Goal: Contribute content: Contribute content

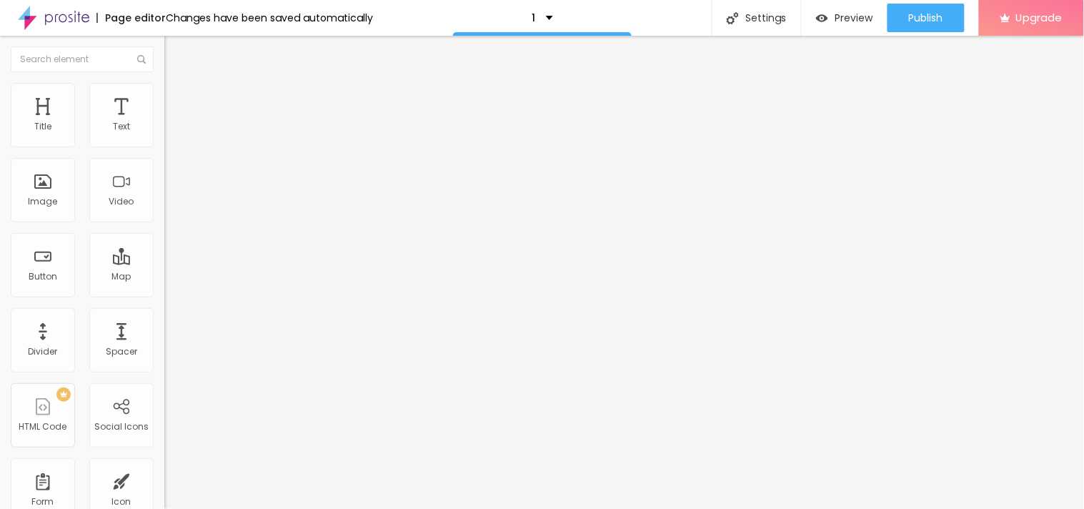
click at [164, 212] on button "button" at bounding box center [174, 204] width 20 height 15
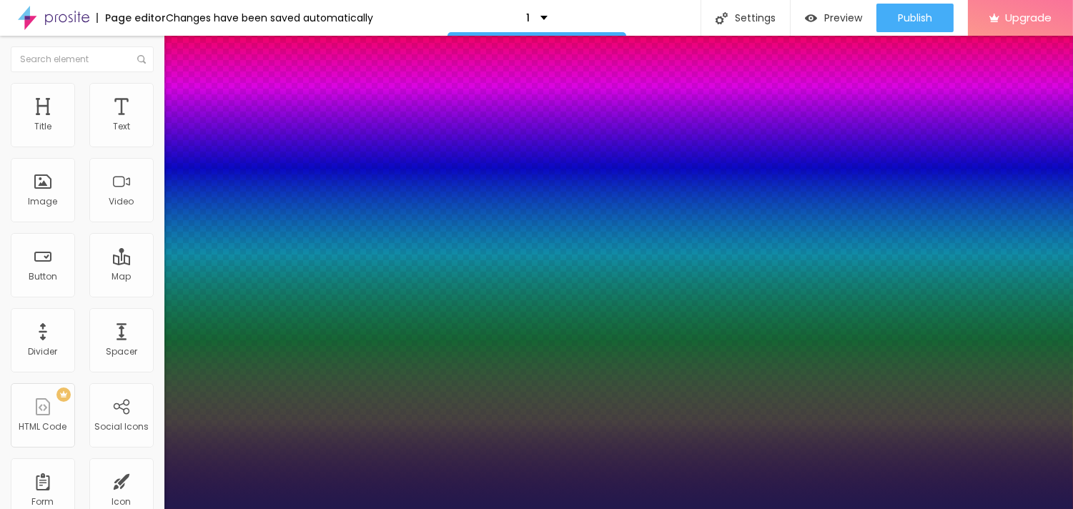
type input "1"
type input "20"
type input "1"
type input "25"
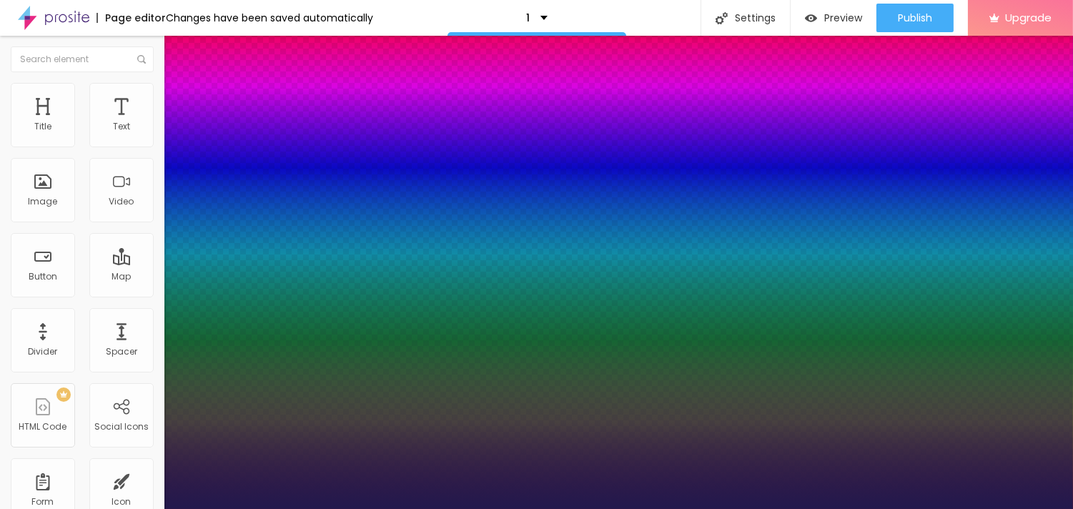
type input "25"
type input "1"
type input "29"
type input "1"
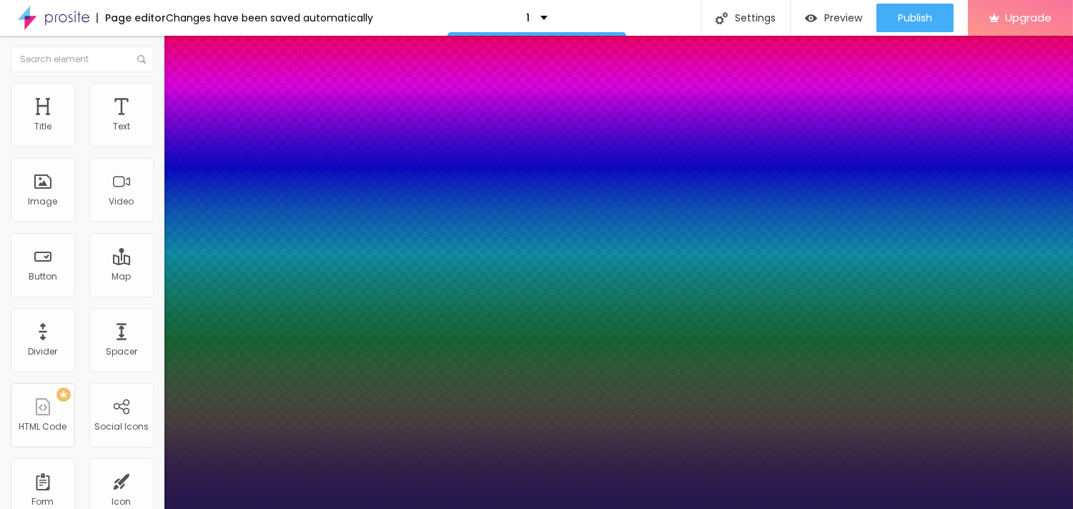
type input "47"
type input "1"
type input "42"
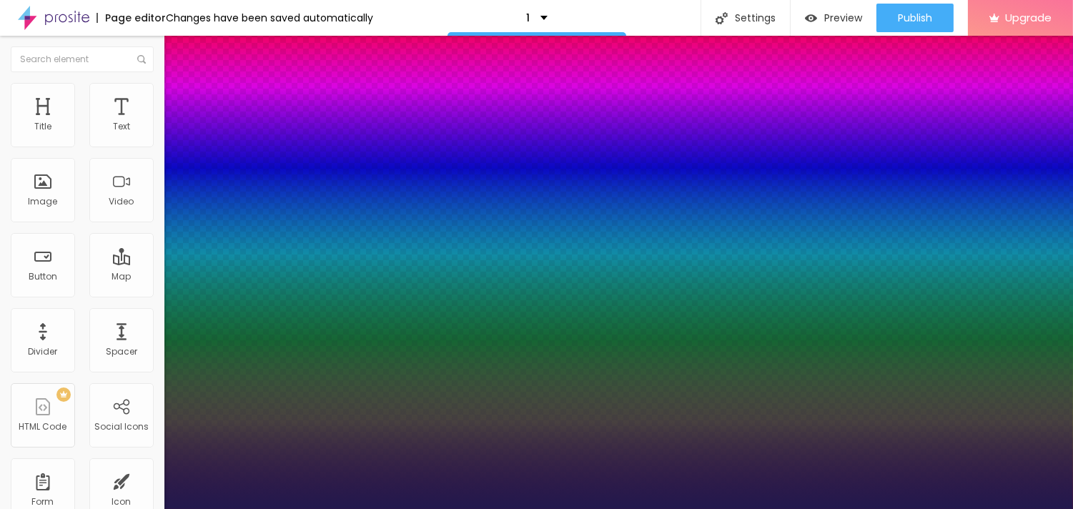
type input "1"
type input "40"
type input "1"
type input "39"
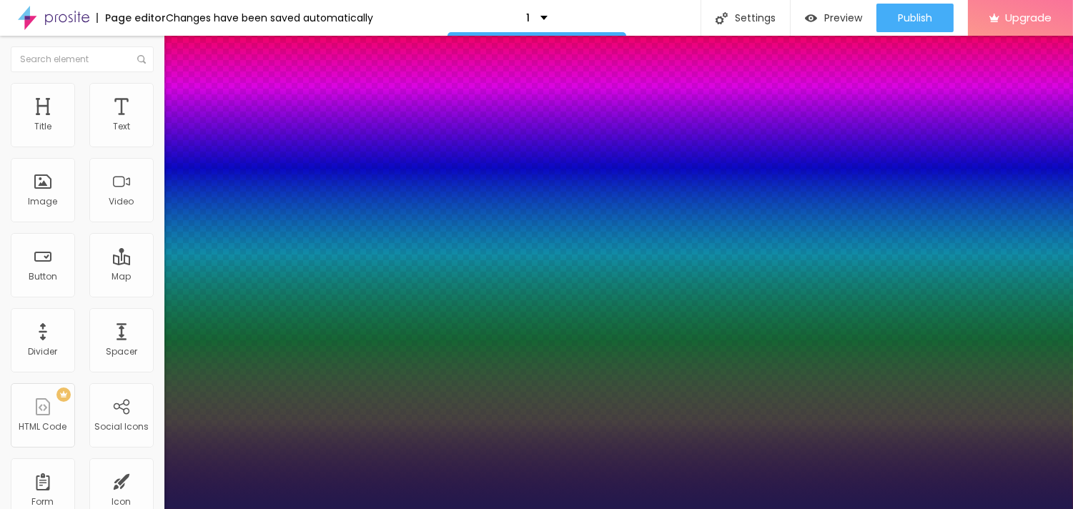
type input "39"
type input "1"
drag, startPoint x: 194, startPoint y: 397, endPoint x: 219, endPoint y: 390, distance: 26.7
type input "39"
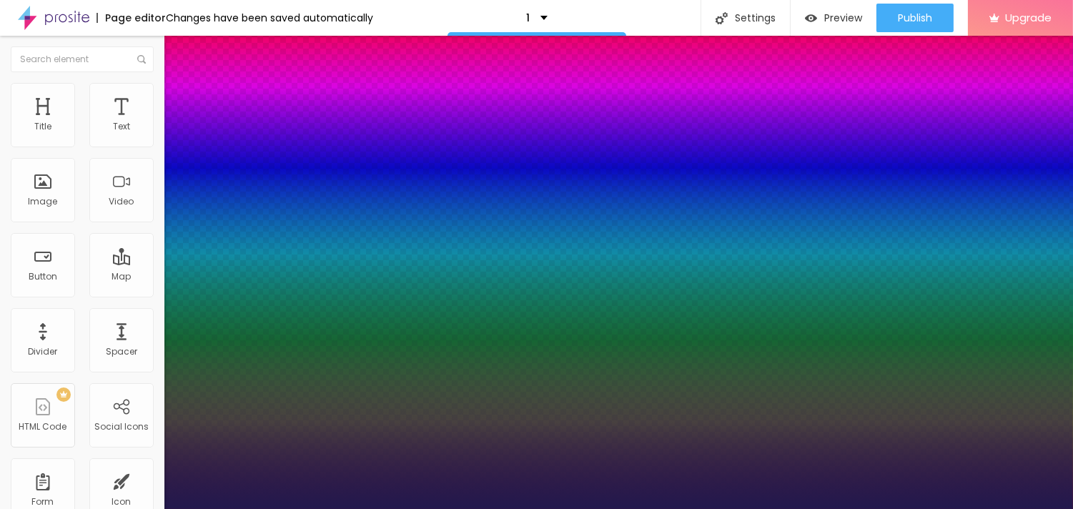
type input "1"
select select "CinzelDecorative-Bold"
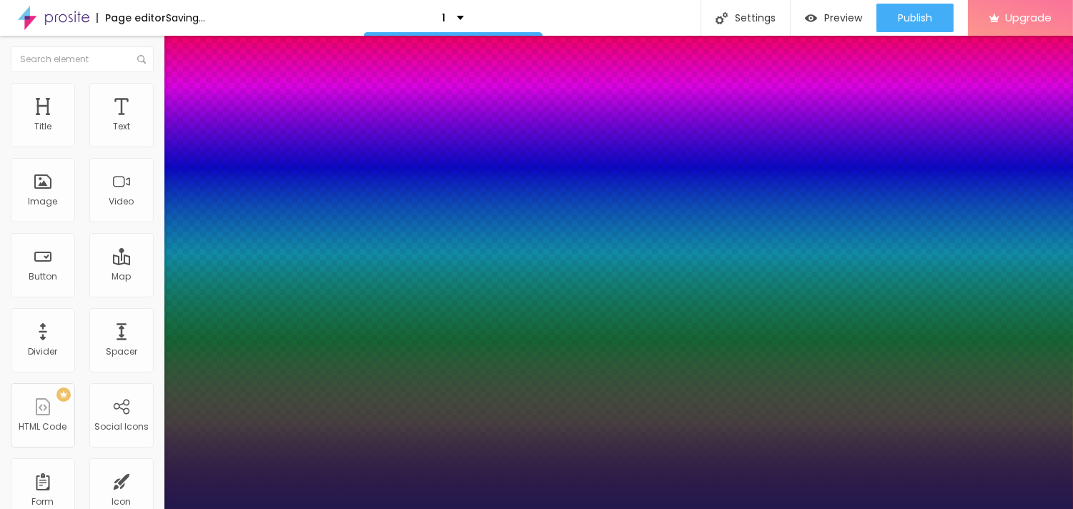
type input "1"
select select "IBMPlexMono-Light"
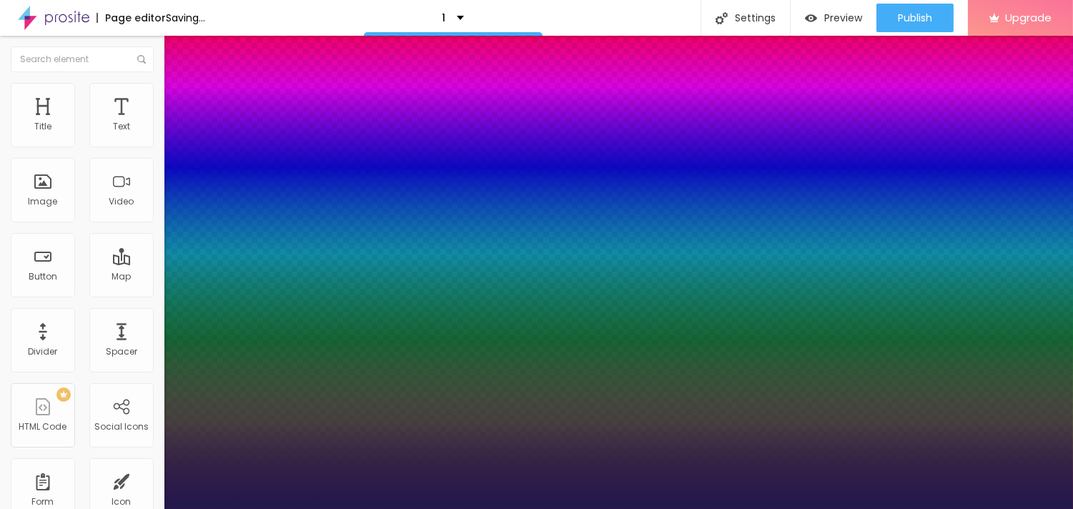
type input "1"
select select "Jaldi-Bold"
type input "1"
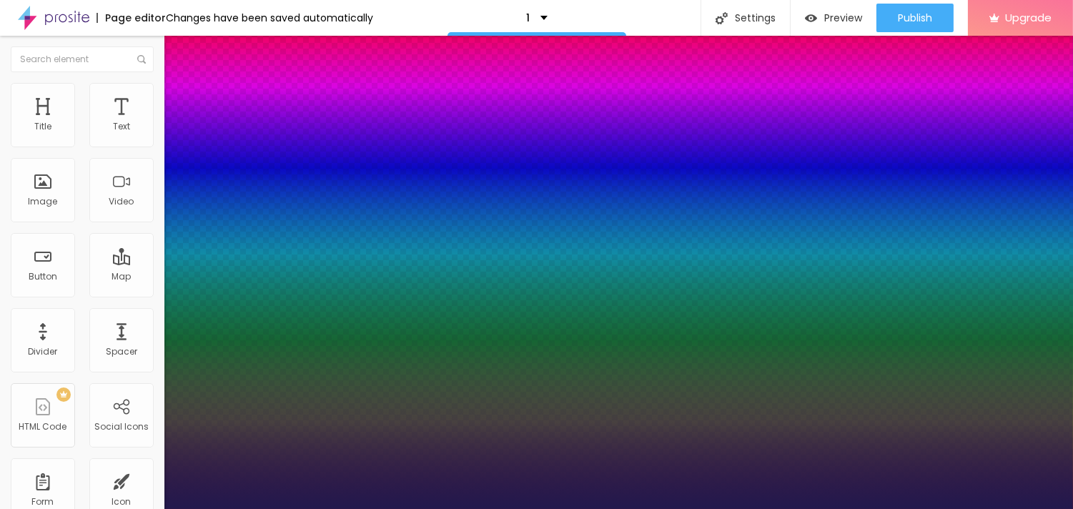
select select "JosefinSlabLight"
type input "1"
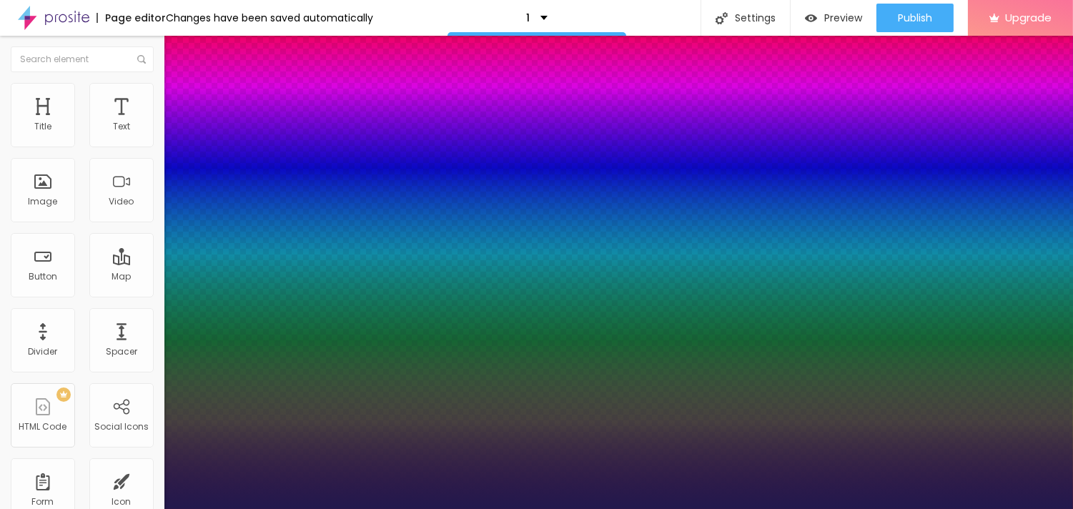
select select "LatoBlack"
type input "1"
click at [605, 508] on div at bounding box center [536, 509] width 1073 height 0
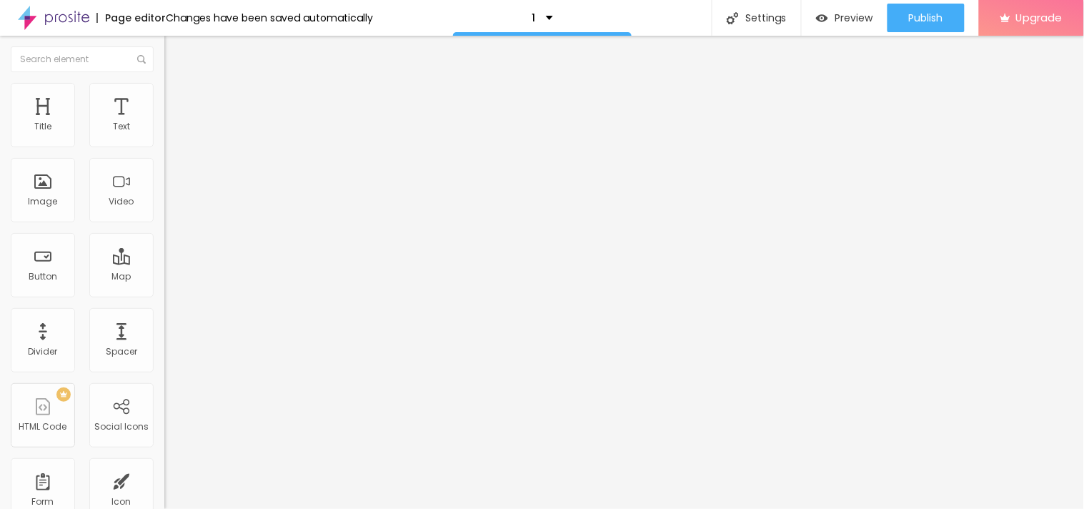
click at [164, 212] on button "button" at bounding box center [174, 204] width 20 height 15
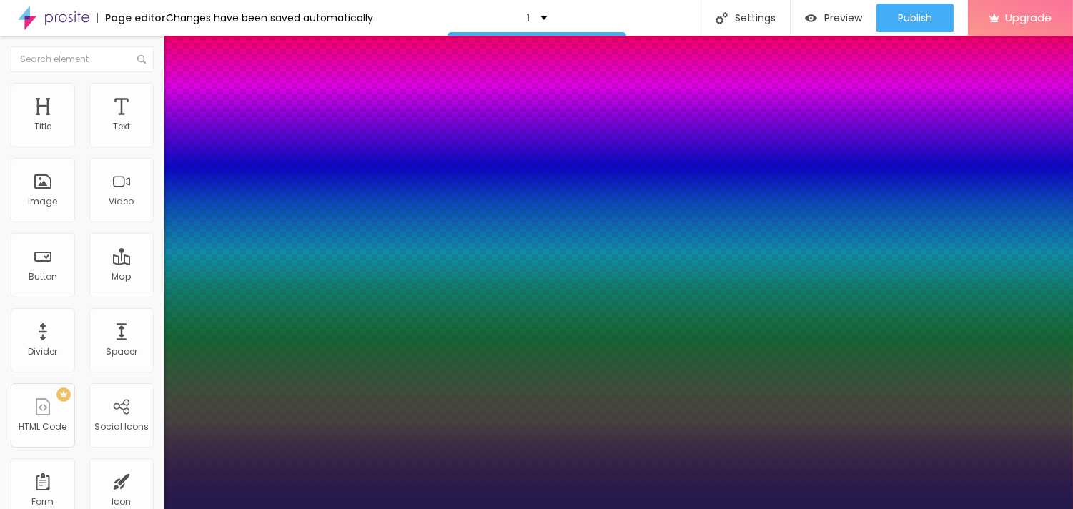
type input "1"
type input "38"
type input "1"
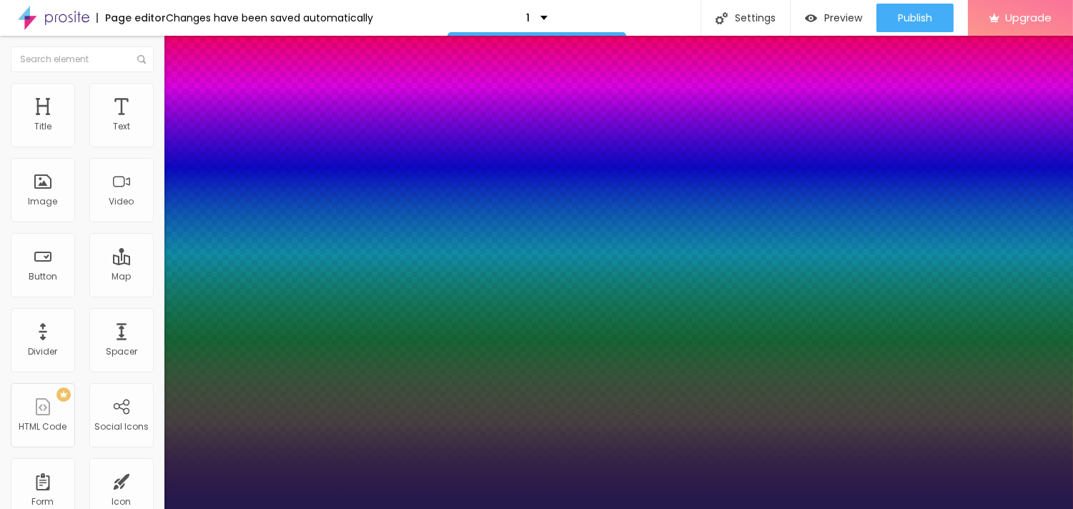
type input "39"
type input "1"
type input "41"
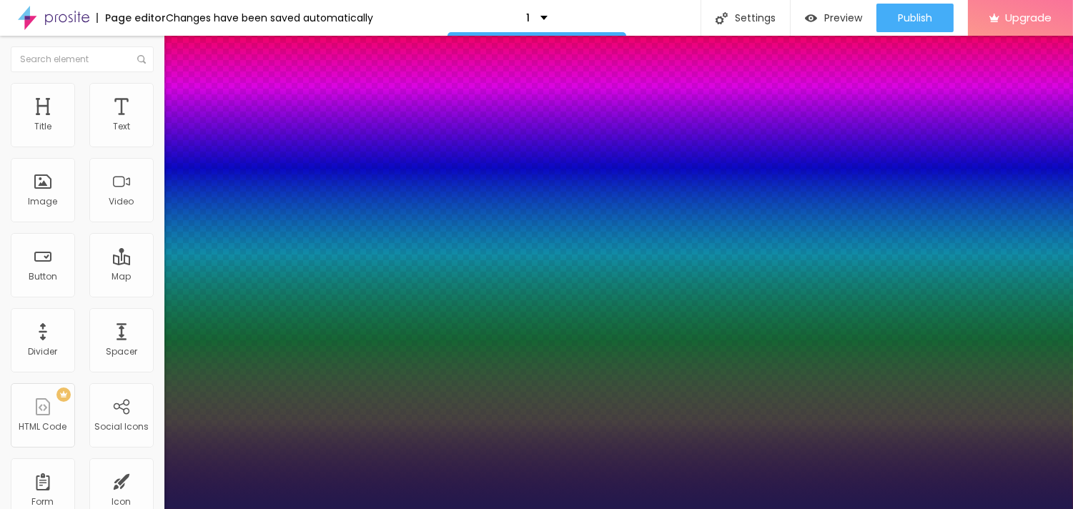
type input "1"
type input "42"
type input "1"
type input "43"
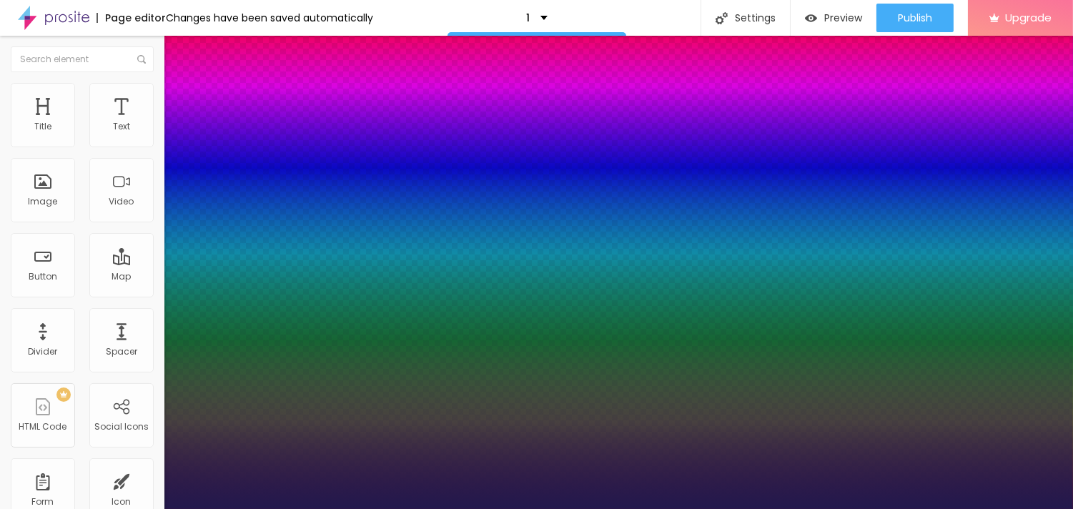
type input "43"
type input "1"
type input "43"
type input "1"
type input "42"
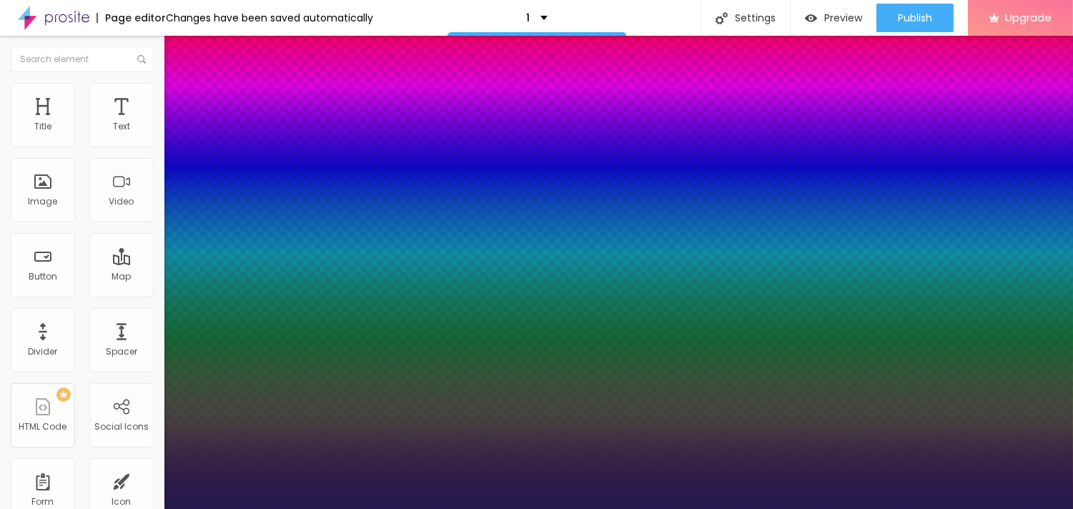
type input "42"
type input "1"
type input "39"
type input "1"
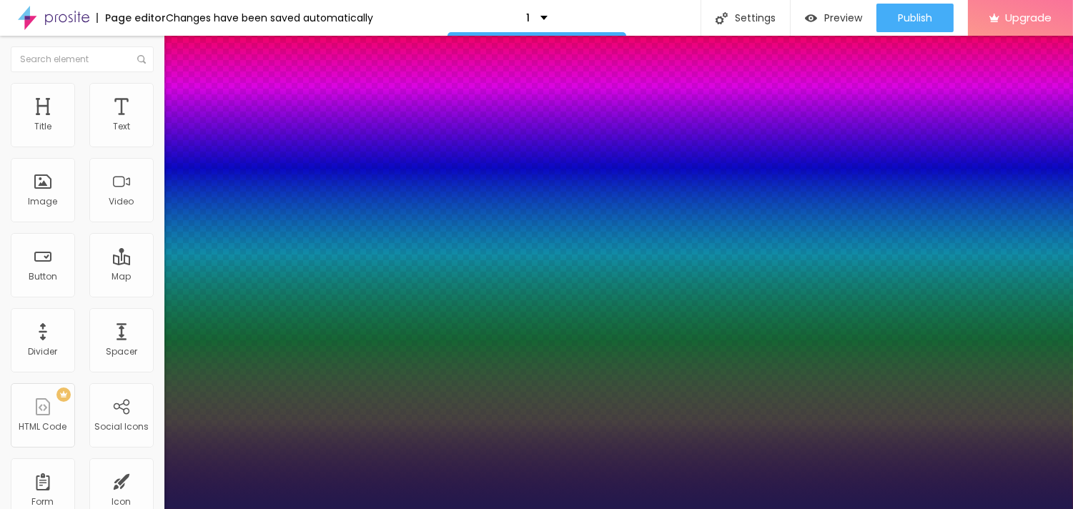
type input "50"
type input "1"
type input "49"
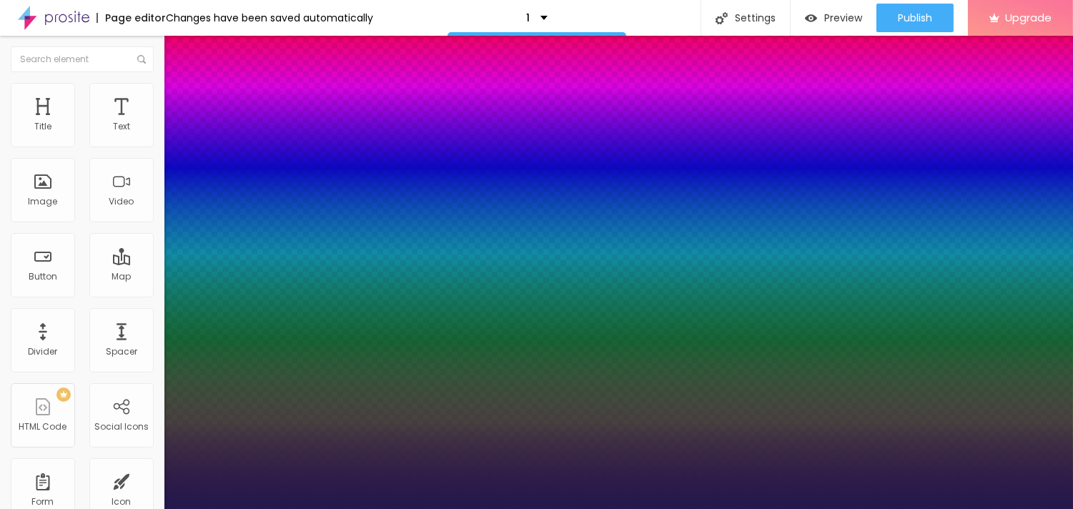
type input "1"
type input "48"
type input "1"
type input "46"
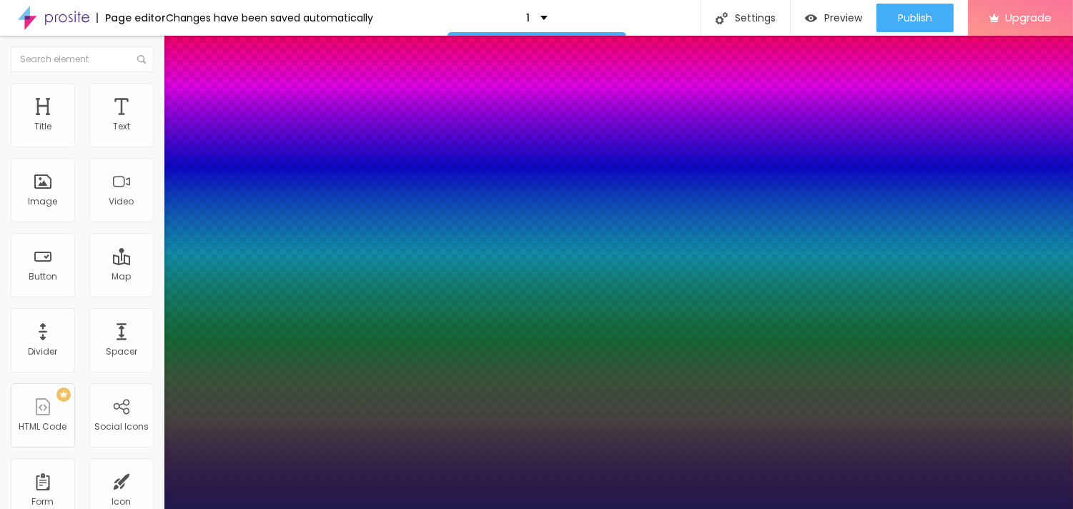
type input "46"
type input "1"
type input "43"
type input "1"
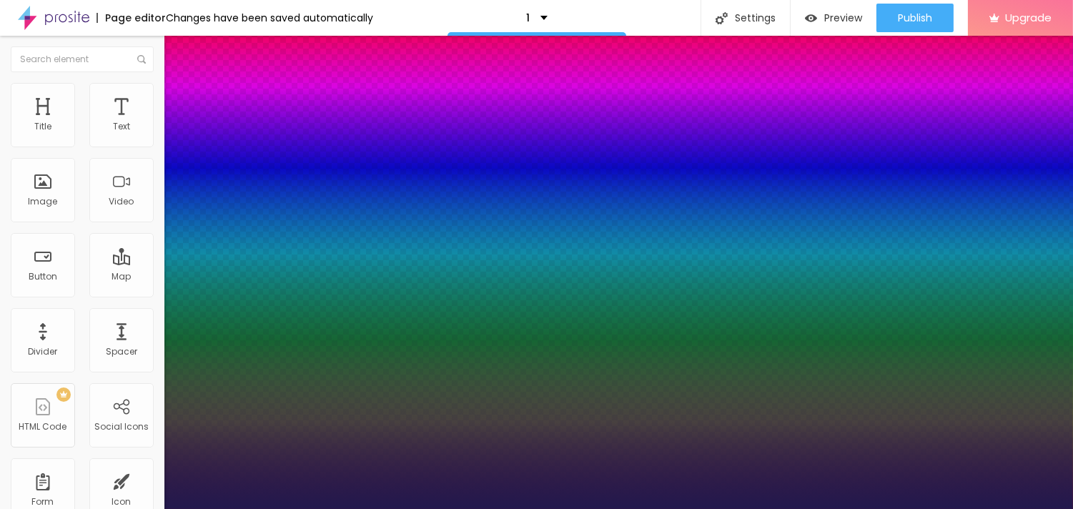
type input "42"
type input "1"
type input "41"
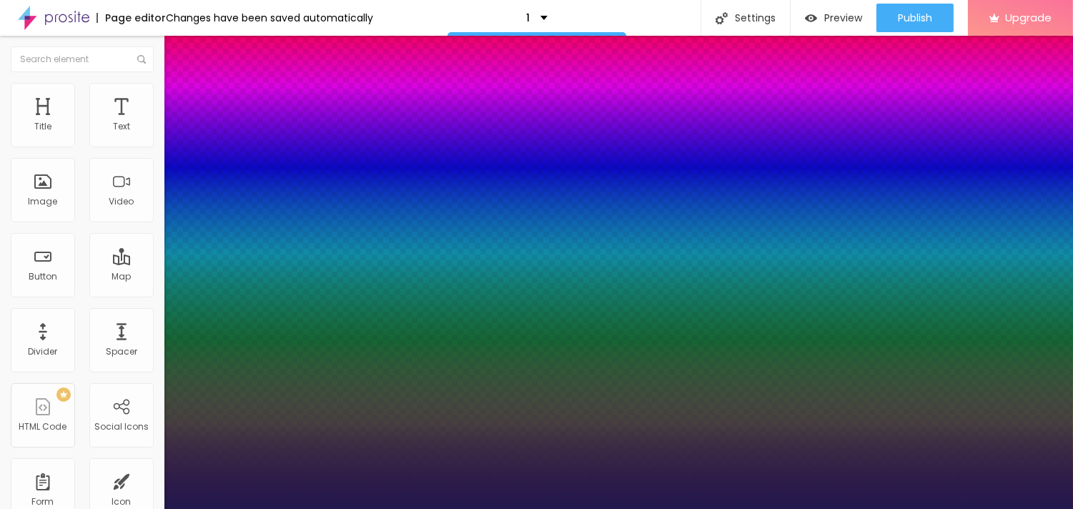
type input "1"
drag, startPoint x: 218, startPoint y: 400, endPoint x: 377, endPoint y: 381, distance: 160.6
type input "40"
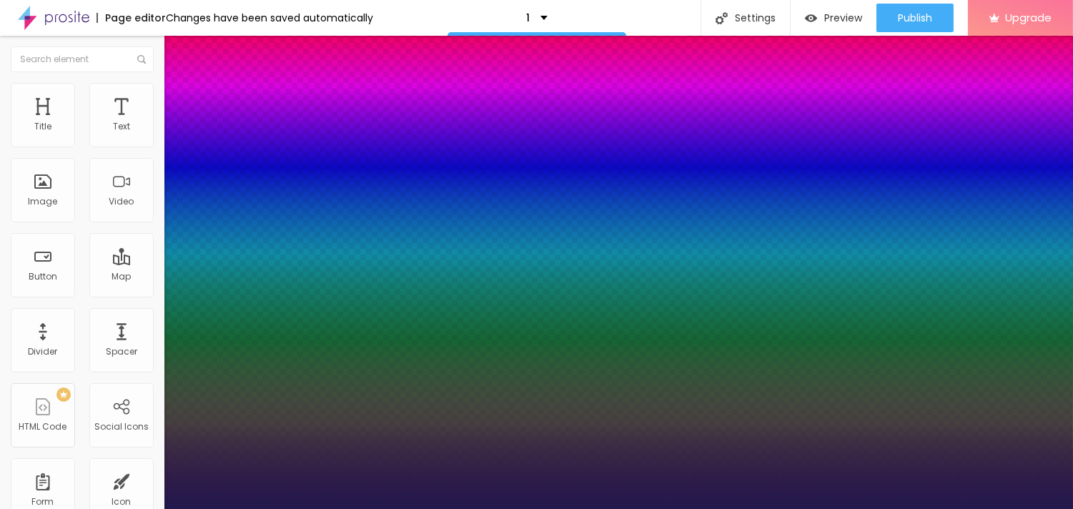
type input "1"
click at [538, 508] on div at bounding box center [536, 509] width 1073 height 0
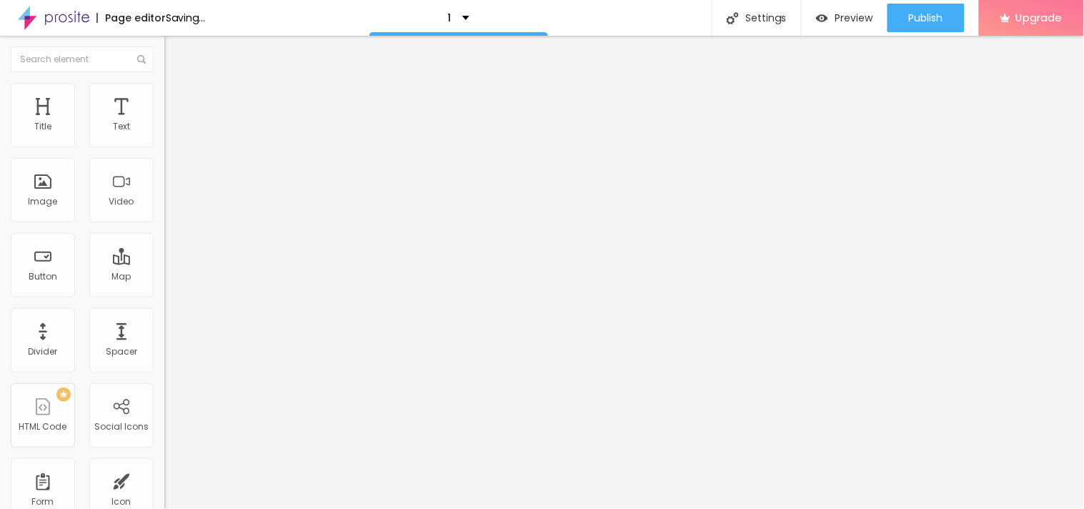
click at [170, 207] on icon "button" at bounding box center [174, 203] width 9 height 9
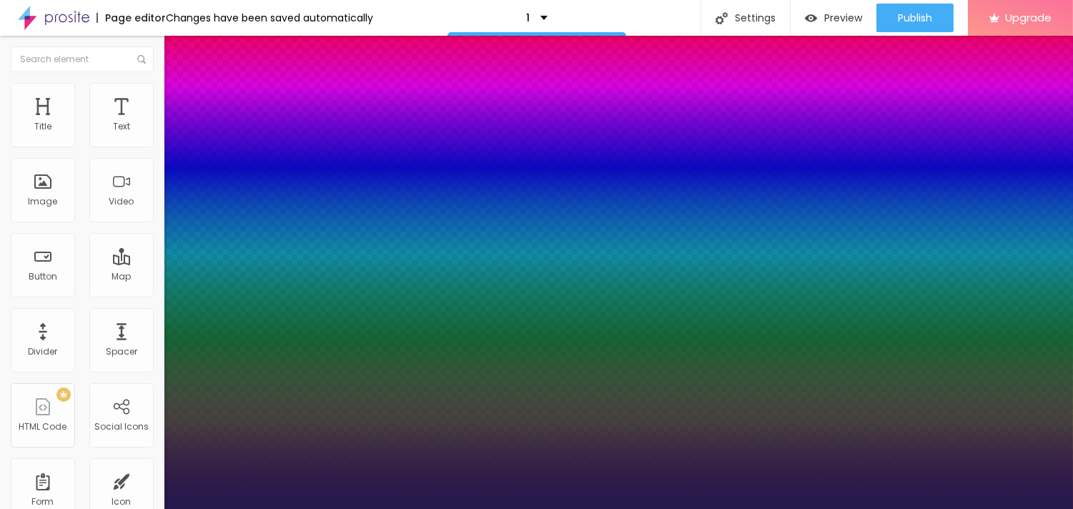
type input "1"
type input "0.3"
type input "1"
type input "0.4"
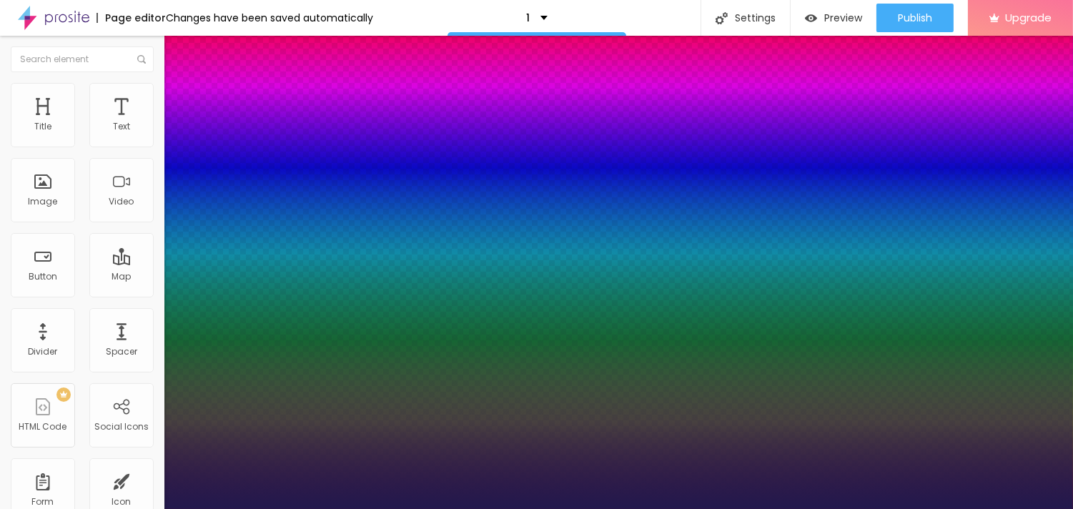
type input "0.4"
type input "1"
type input "0.6"
type input "1"
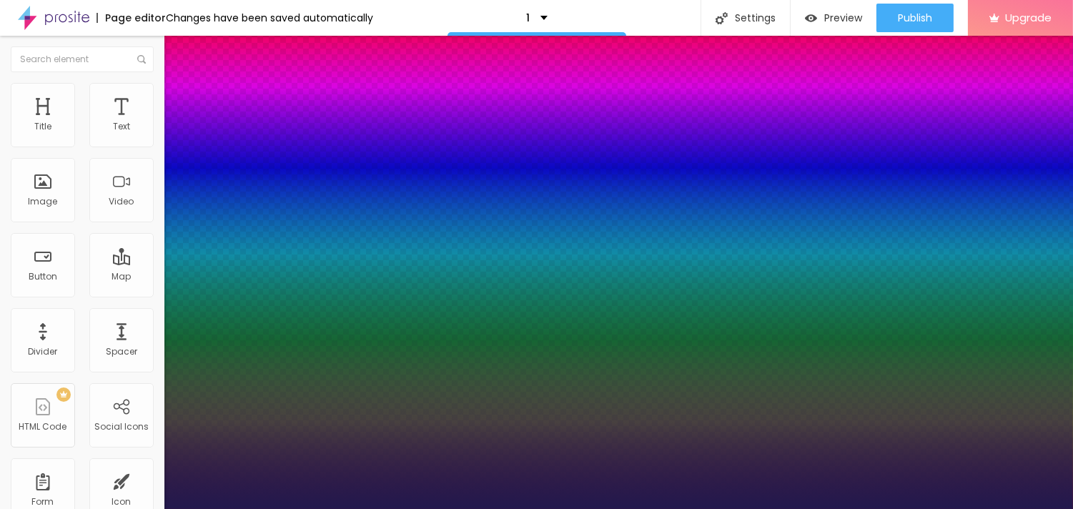
type input "0.7"
type input "1"
type input "0.8"
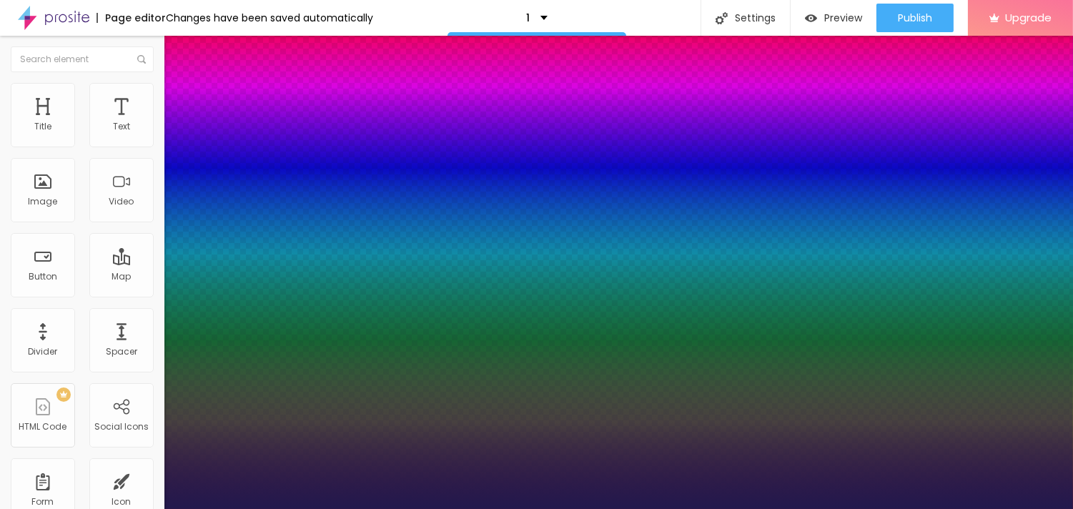
type input "1"
type input "0.9"
type input "1"
drag, startPoint x: 184, startPoint y: 430, endPoint x: 194, endPoint y: 425, distance: 11.2
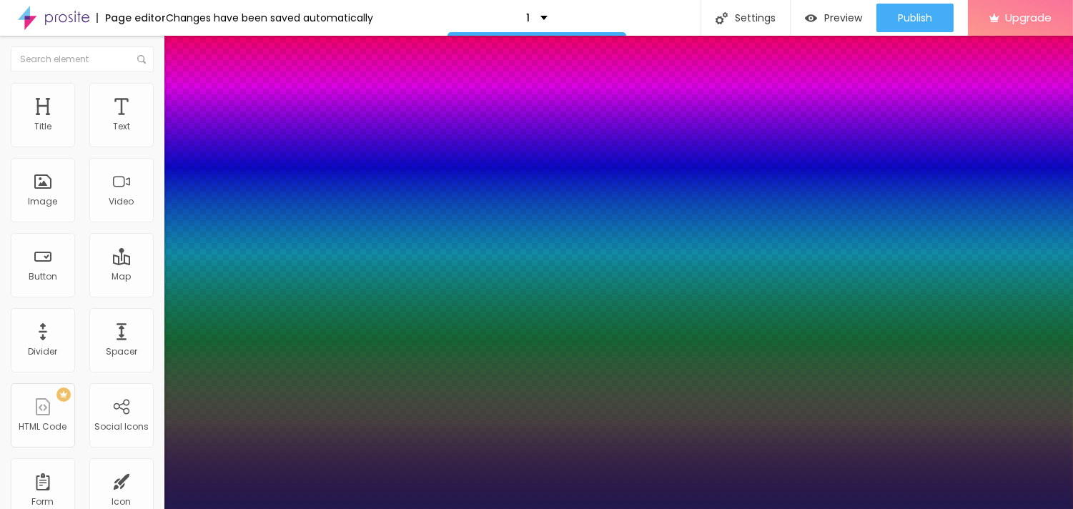
type input "0.9"
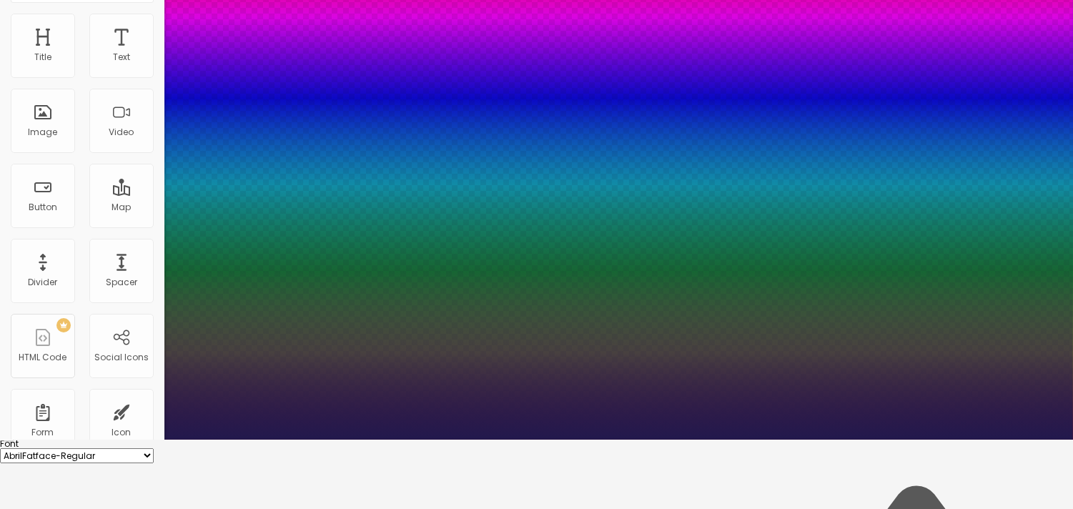
scroll to position [105, 0]
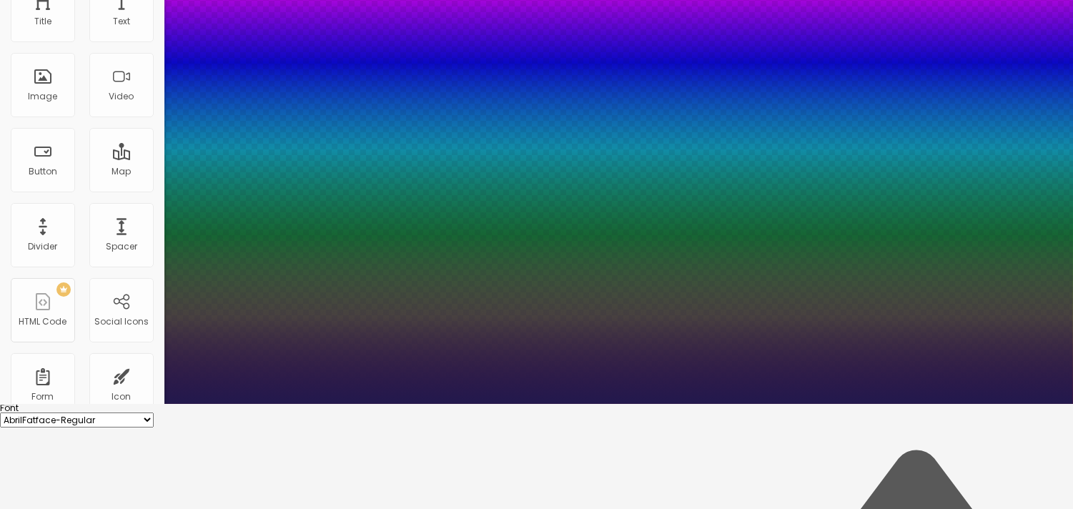
type input "1"
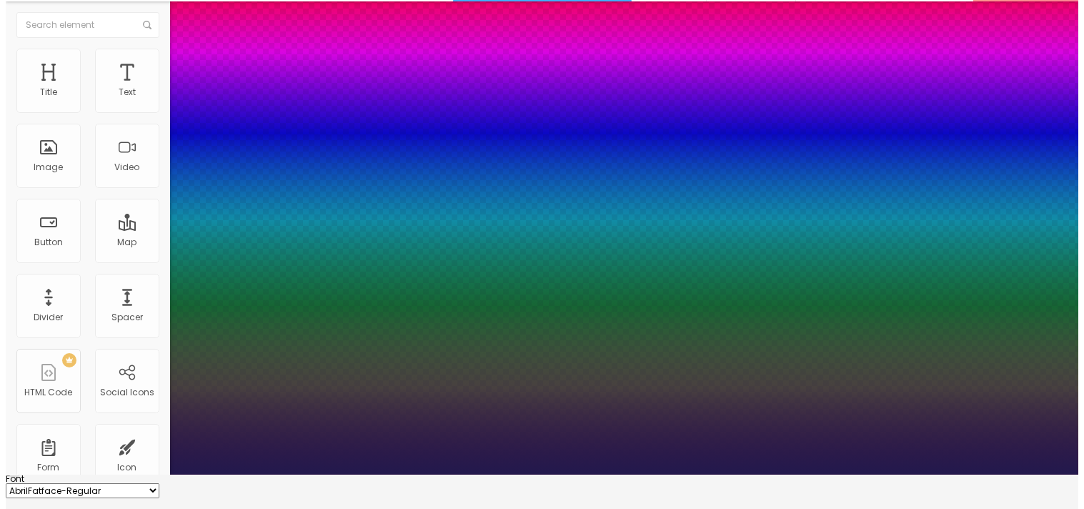
scroll to position [0, 0]
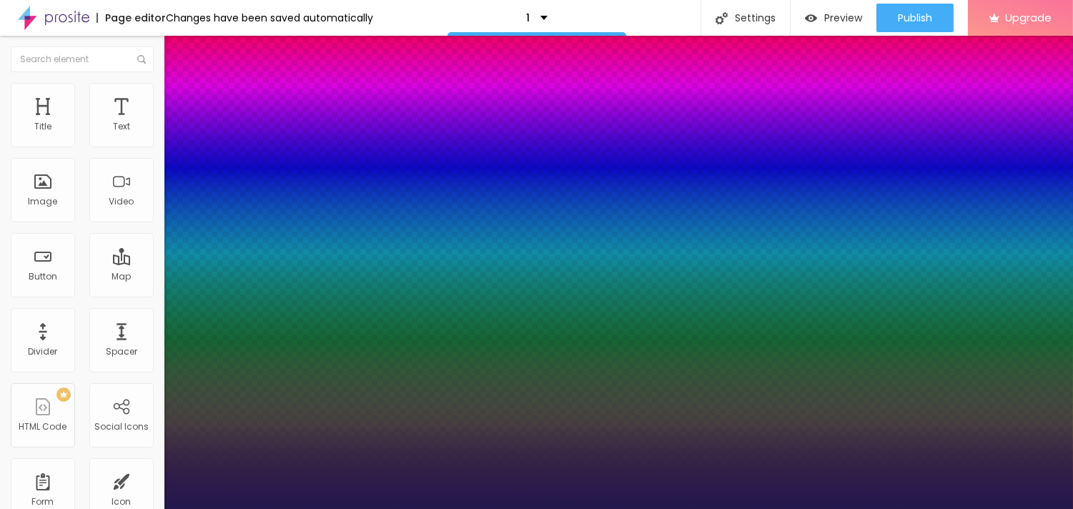
click at [565, 508] on div at bounding box center [536, 509] width 1073 height 0
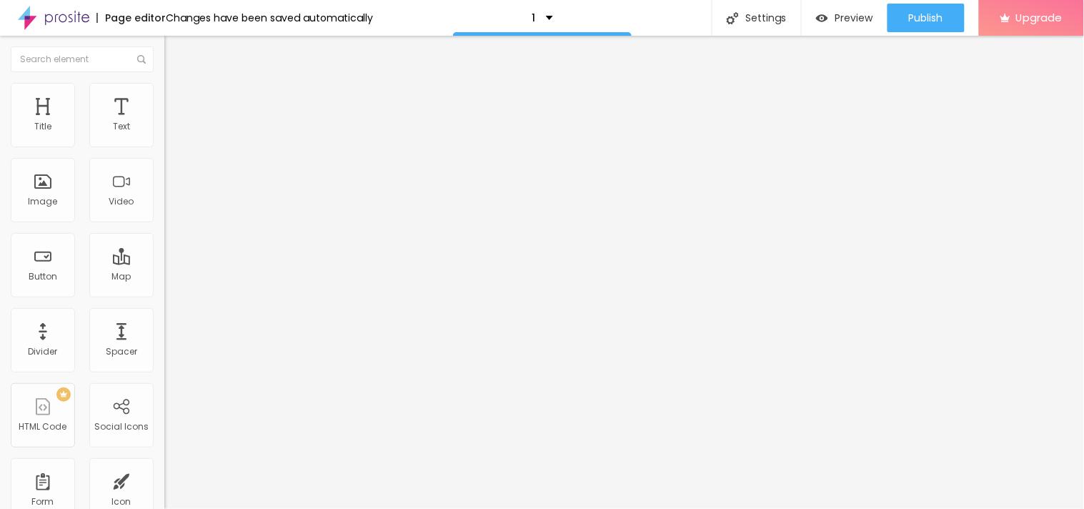
click at [164, 123] on span "Add image" at bounding box center [193, 117] width 59 height 12
click at [296, 508] on div at bounding box center [542, 517] width 1084 height 0
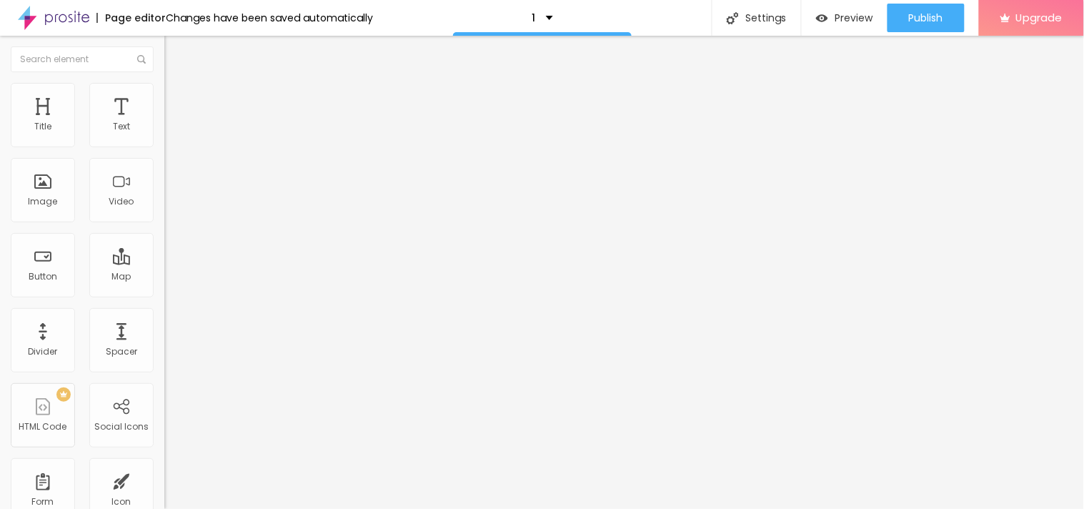
click at [298, 508] on div at bounding box center [542, 517] width 1084 height 0
drag, startPoint x: 337, startPoint y: 440, endPoint x: 264, endPoint y: 442, distance: 72.2
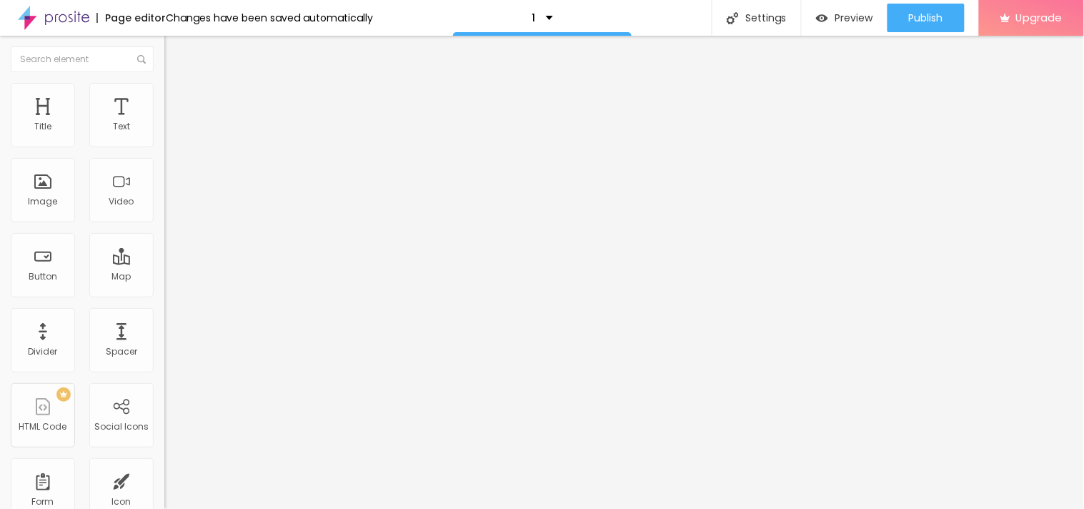
click at [164, 123] on span "Add image" at bounding box center [193, 117] width 59 height 12
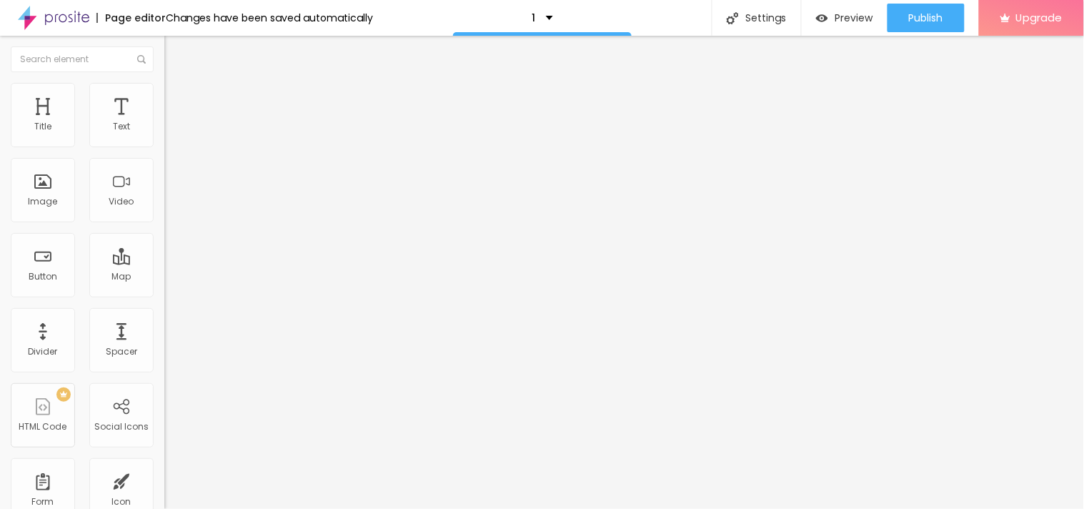
click at [164, 293] on input "https://" at bounding box center [250, 286] width 172 height 14
paste input "beastfitclub.com/glucozen-blood-sugar-uk/"
type input "https://beastfitclub.com/glucozen-blood-sugar-uk/"
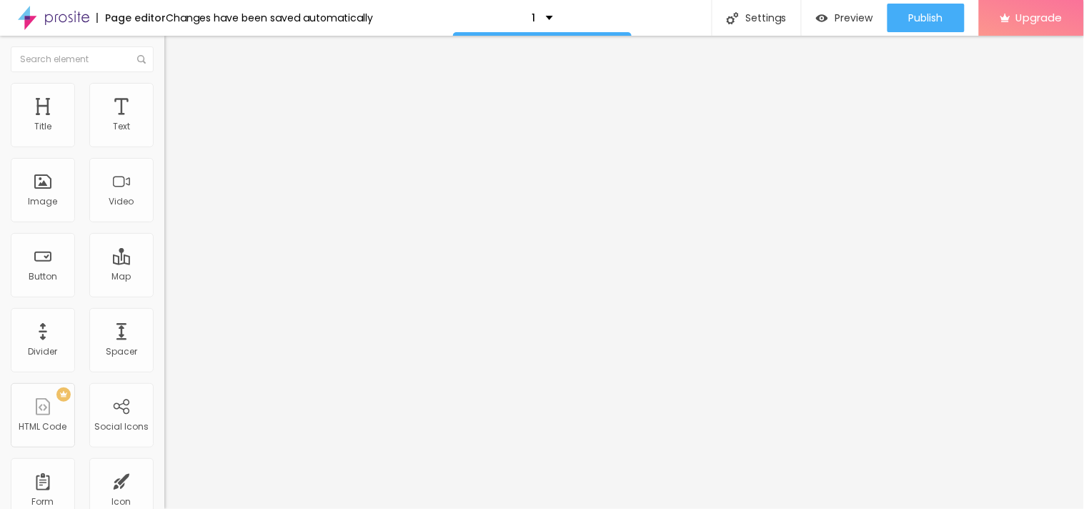
click at [170, 207] on icon "button" at bounding box center [174, 203] width 9 height 9
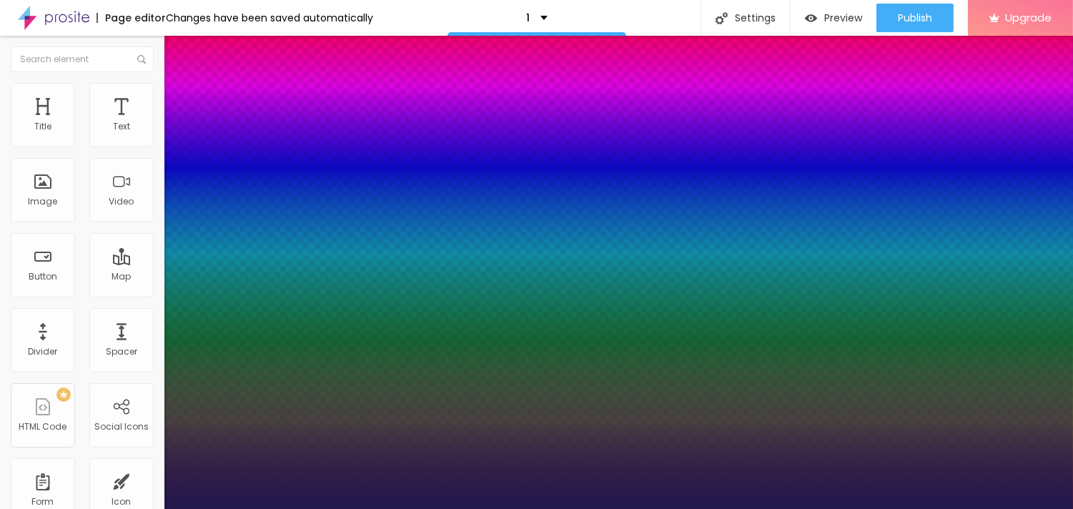
type input "1"
type input "17"
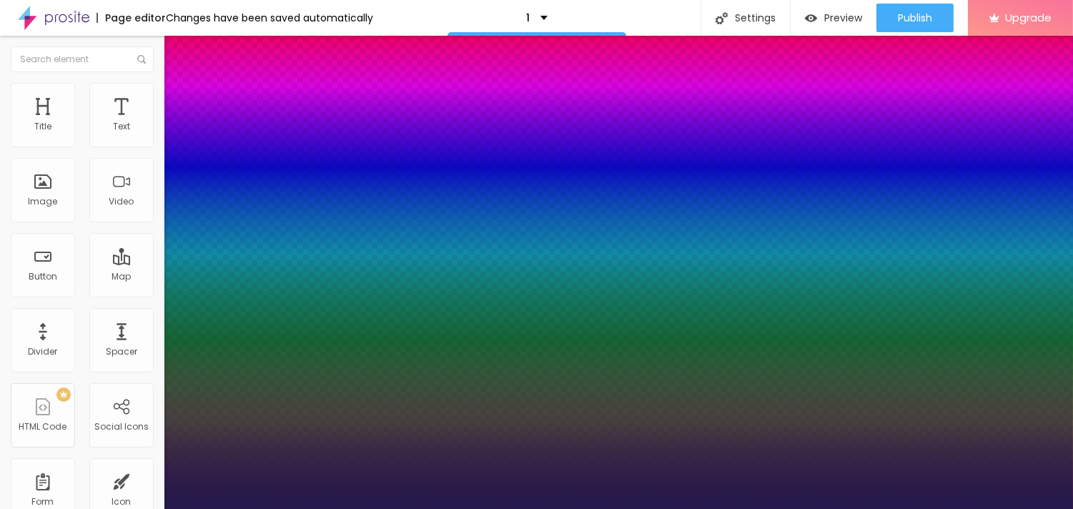
type input "1"
type input "18"
type input "1"
type input "20"
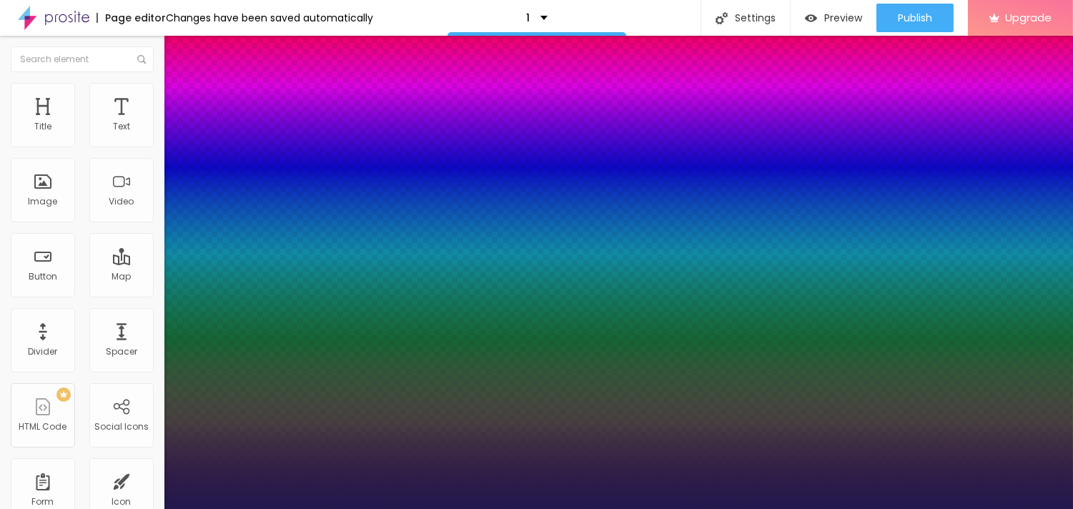
type input "20"
type input "1"
type input "27"
type input "1"
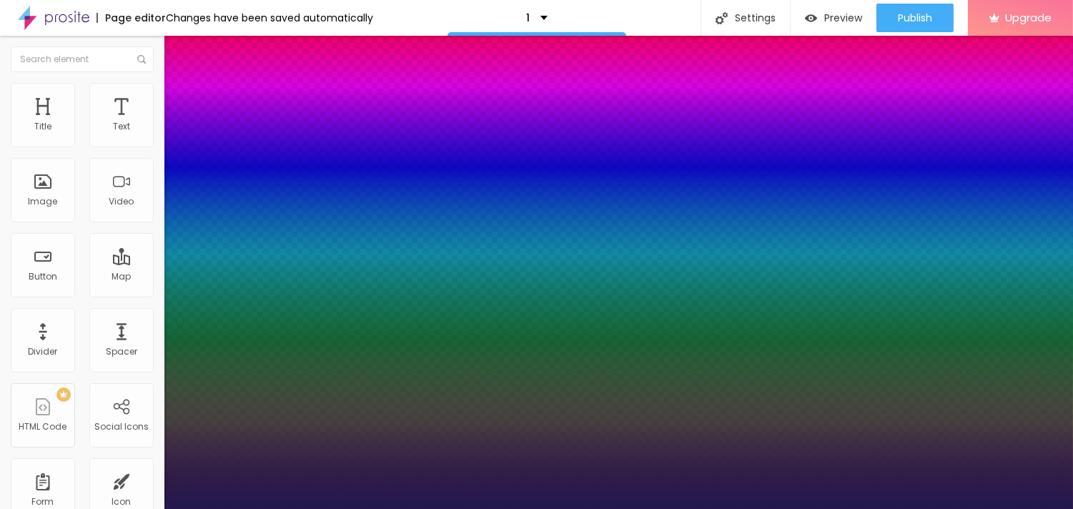
type input "33"
type input "1"
type input "35"
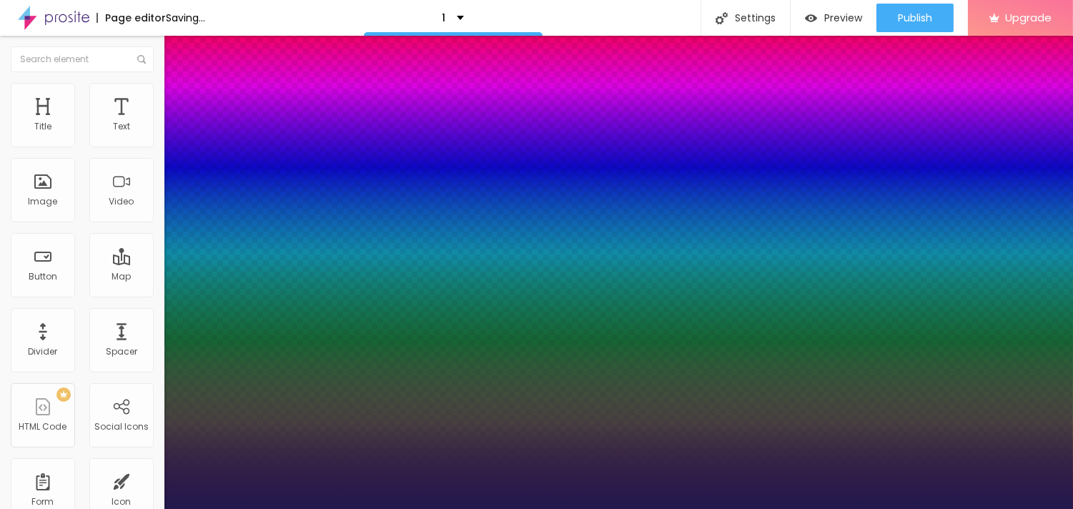
type input "1"
type input "38"
type input "1"
type input "31"
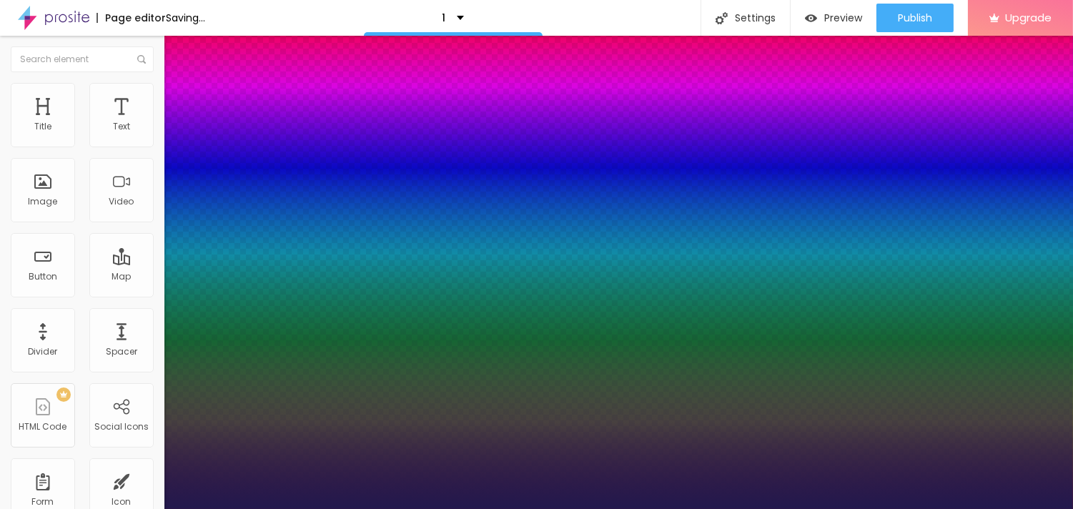
type input "31"
type input "1"
drag, startPoint x: 195, startPoint y: 402, endPoint x: 211, endPoint y: 402, distance: 15.7
type input "31"
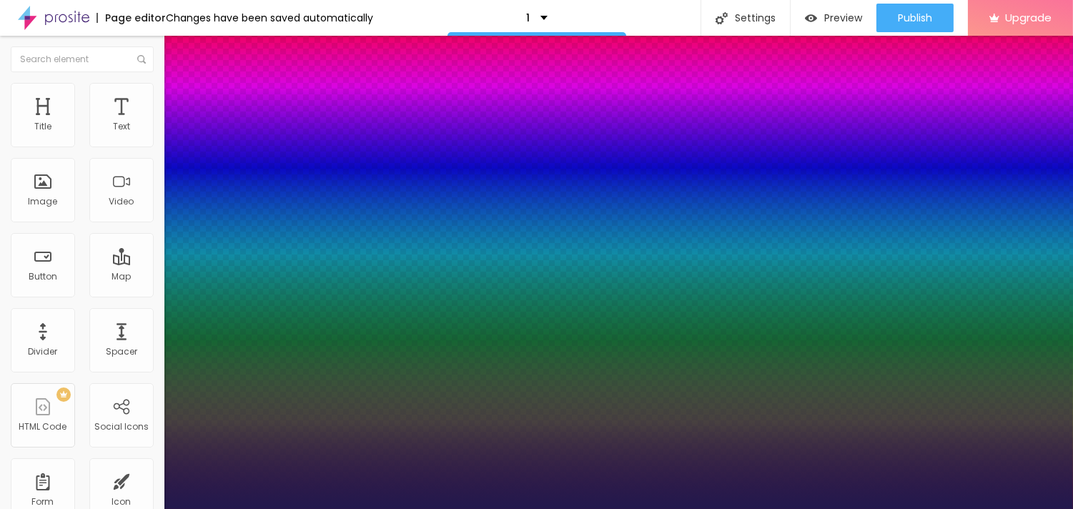
click at [570, 508] on div at bounding box center [536, 509] width 1073 height 0
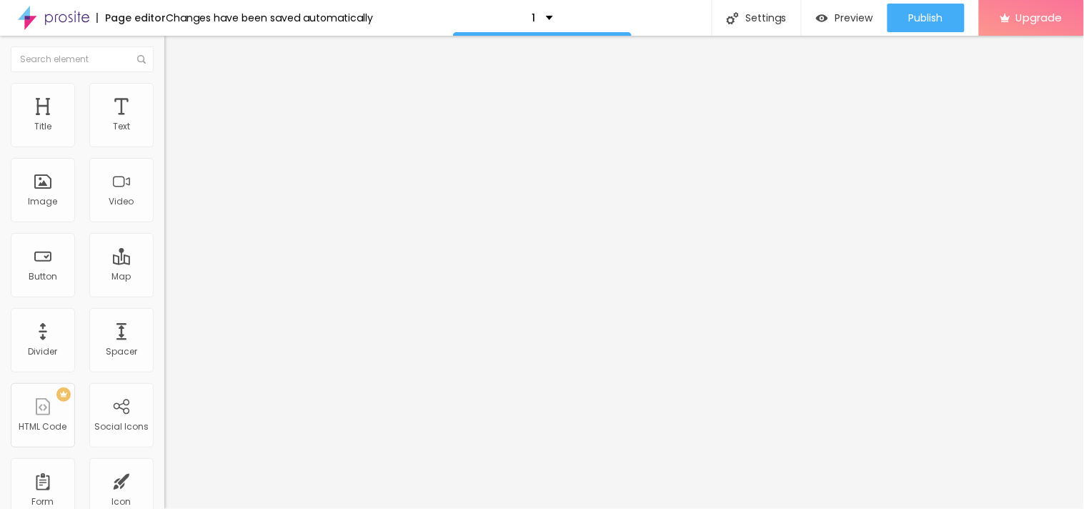
click at [170, 207] on icon "button" at bounding box center [174, 203] width 9 height 9
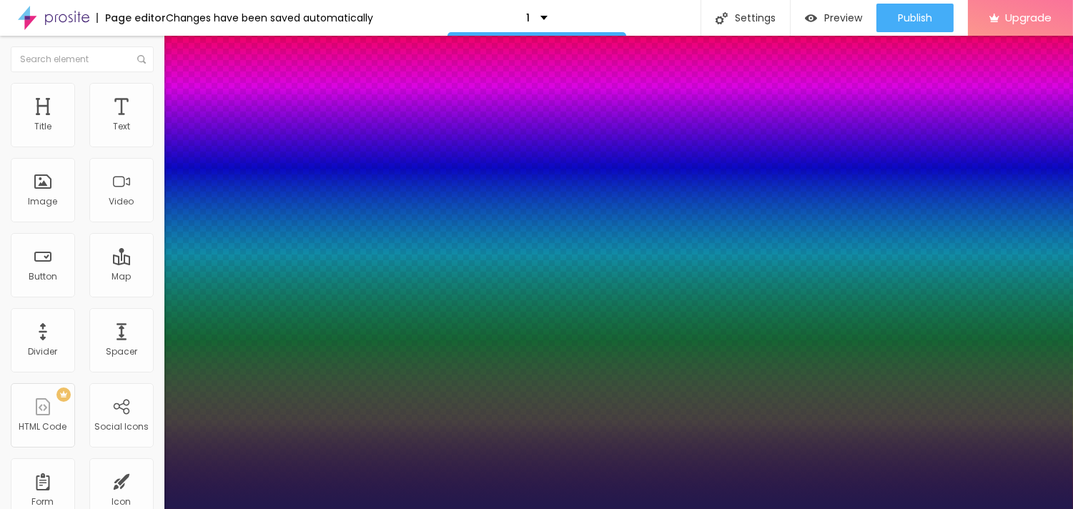
type input "1"
select select "Comfortaa-Bold"
type input "1"
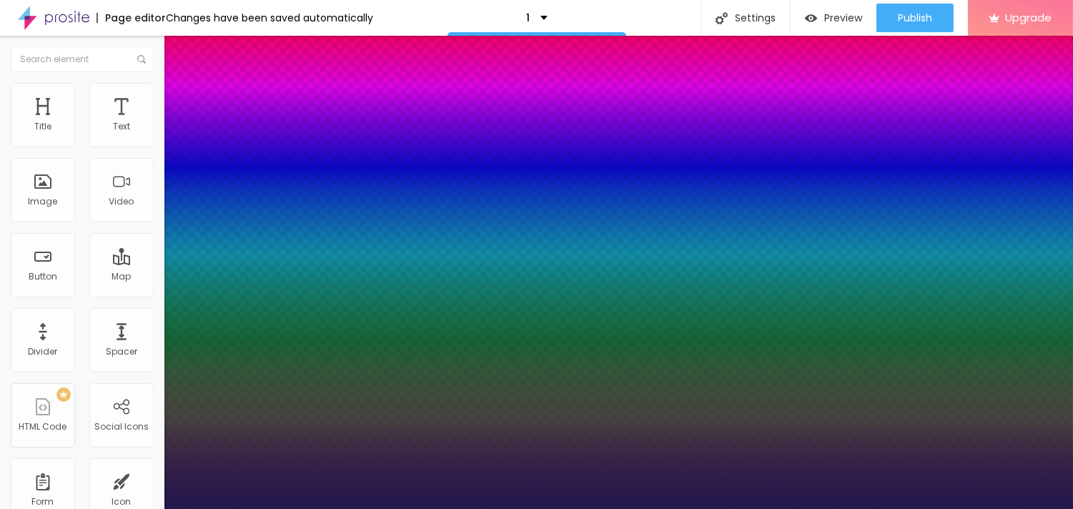
select select "CinzelDecorative-Regular"
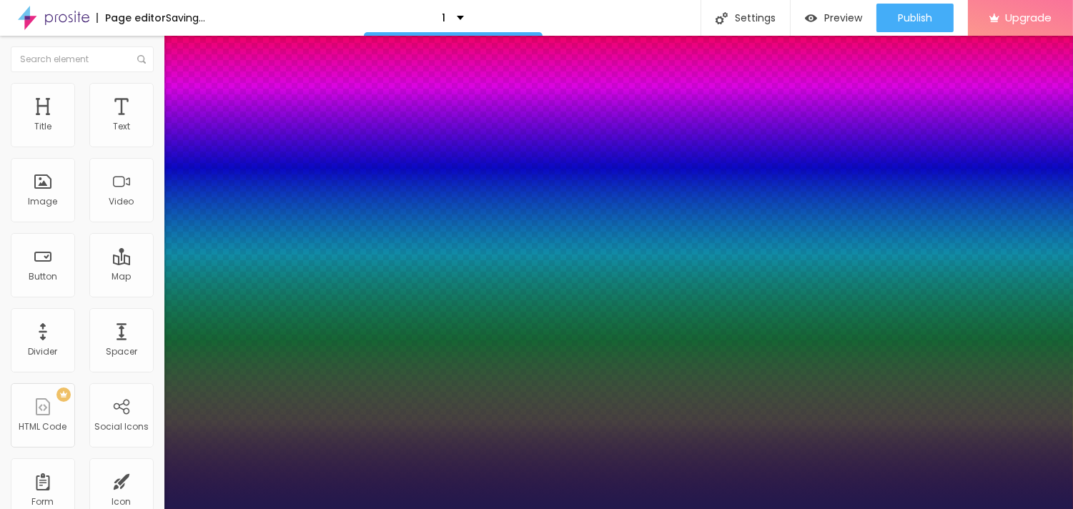
type input "1"
click at [290, 508] on div at bounding box center [536, 509] width 1073 height 0
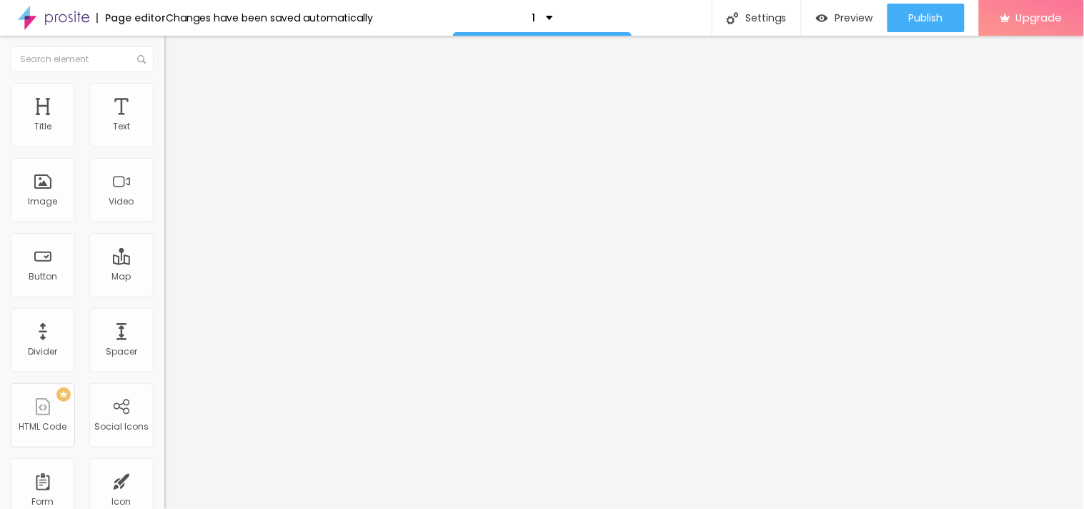
click at [170, 207] on icon "button" at bounding box center [174, 203] width 9 height 9
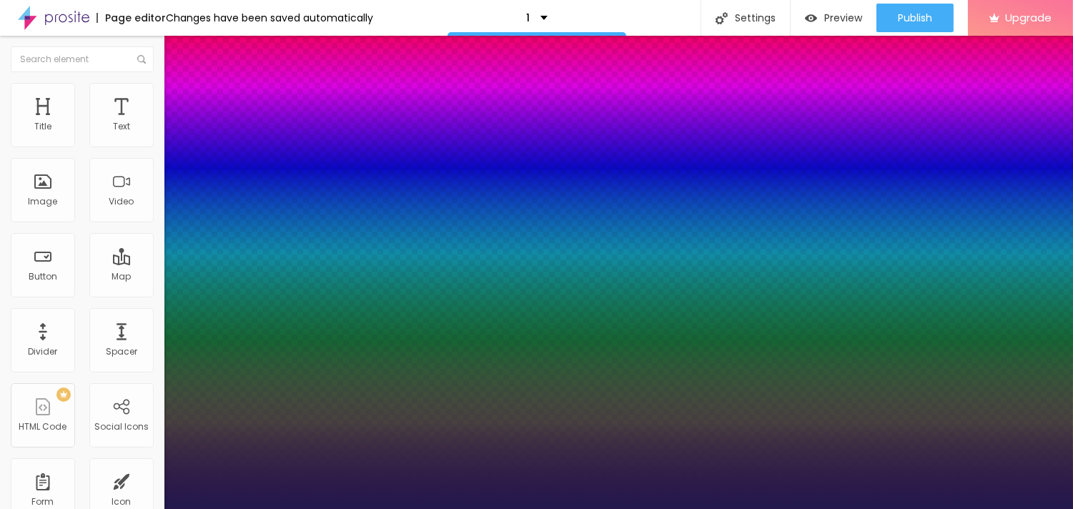
type input "1"
select select "Chivo"
type input "1"
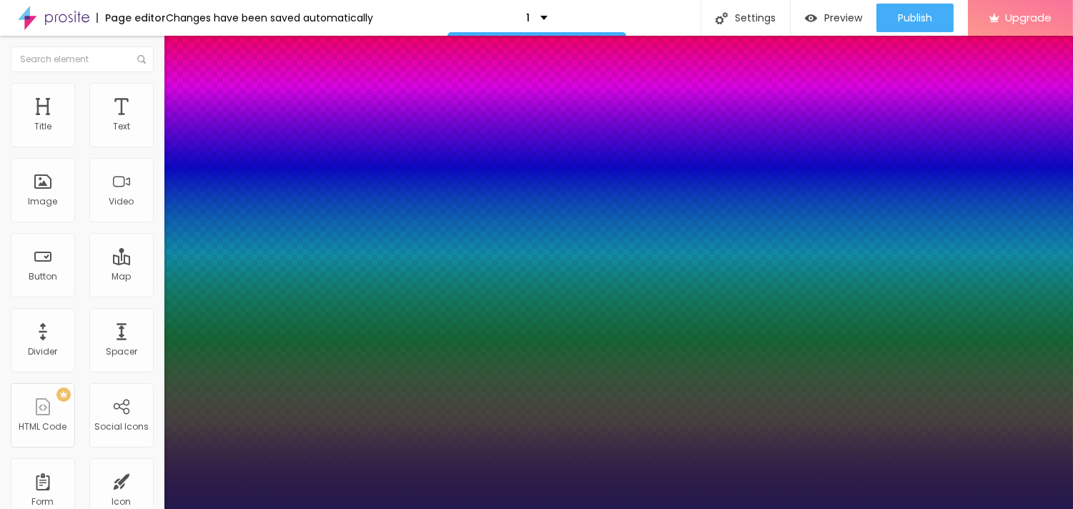
click at [798, 508] on div at bounding box center [536, 509] width 1073 height 0
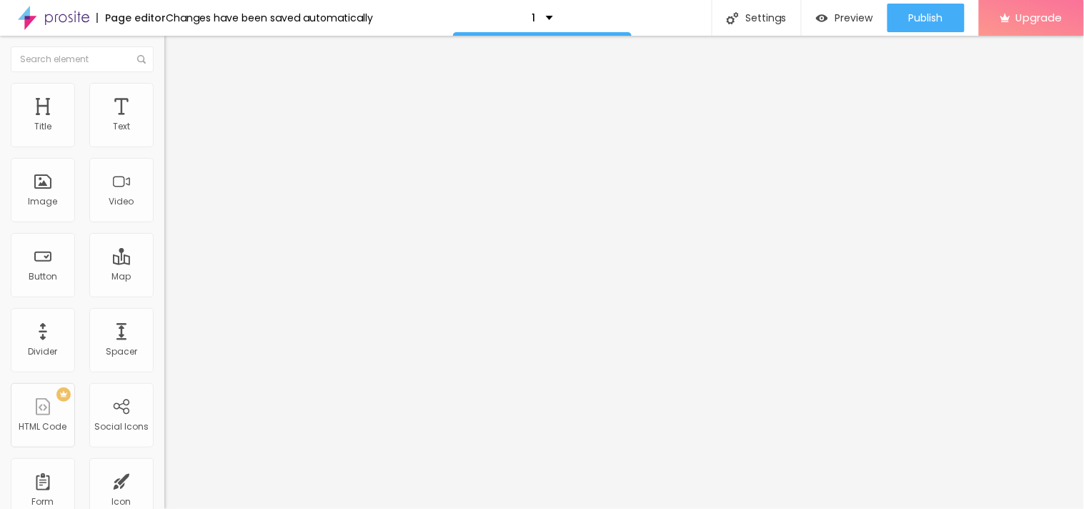
click at [175, 54] on img "button" at bounding box center [180, 51] width 11 height 11
click at [170, 133] on icon "button" at bounding box center [174, 128] width 9 height 9
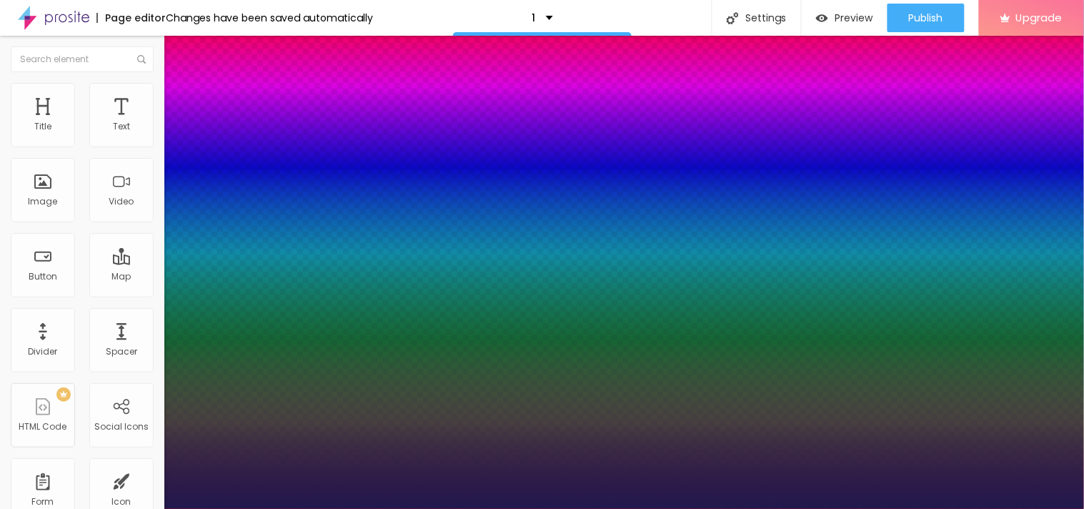
type input "11"
type input "1"
type input "15"
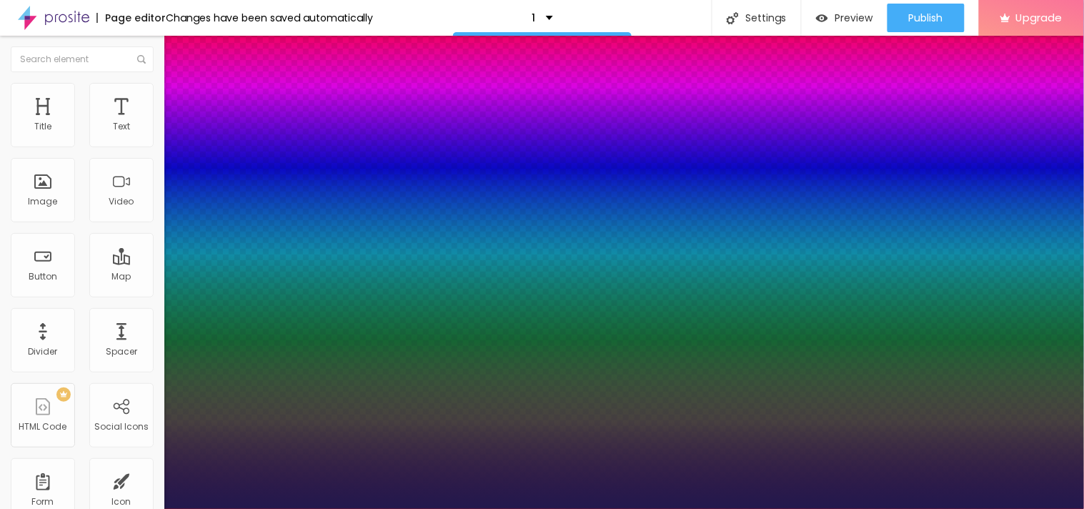
type input "1"
type input "16"
type input "1"
type input "17"
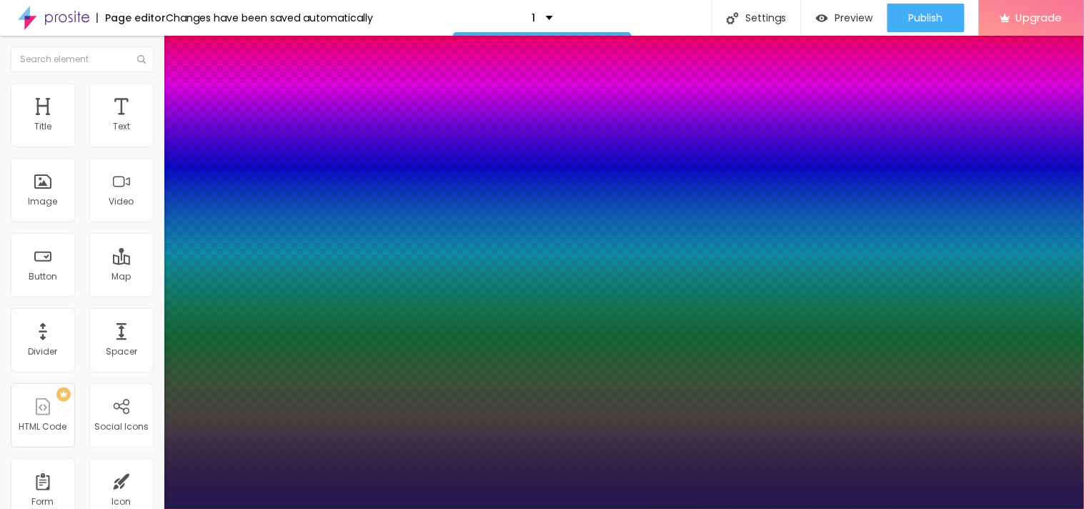
type input "17"
type input "1"
type input "18"
type input "1"
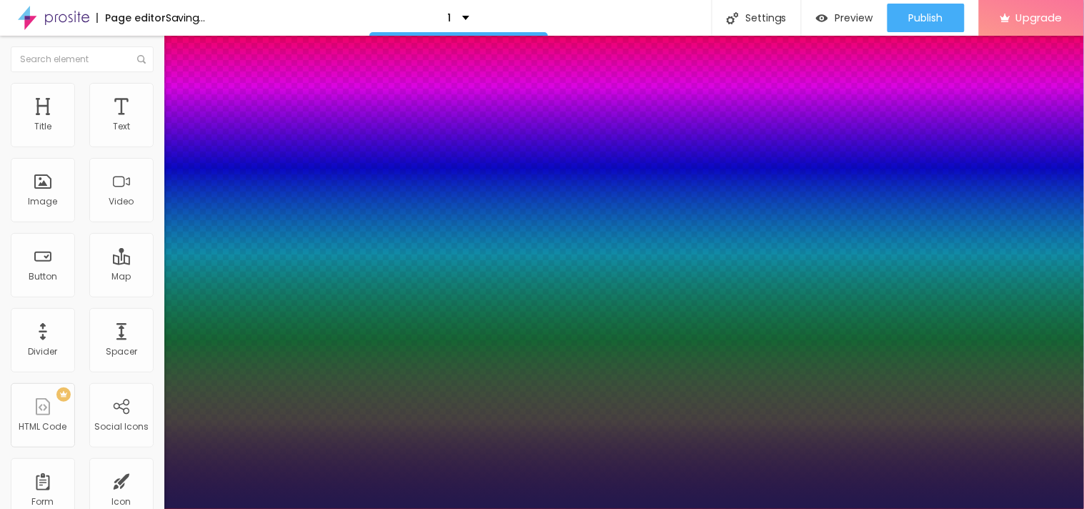
type input "19"
type input "1"
drag, startPoint x: 189, startPoint y: 242, endPoint x: 197, endPoint y: 237, distance: 9.6
type input "19"
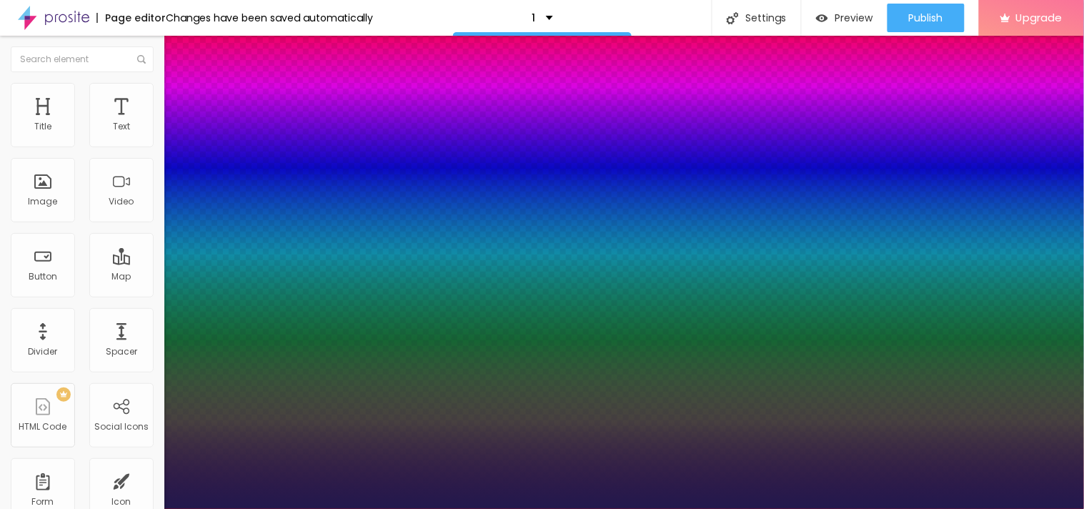
type input "1"
click at [689, 508] on div at bounding box center [542, 509] width 1084 height 0
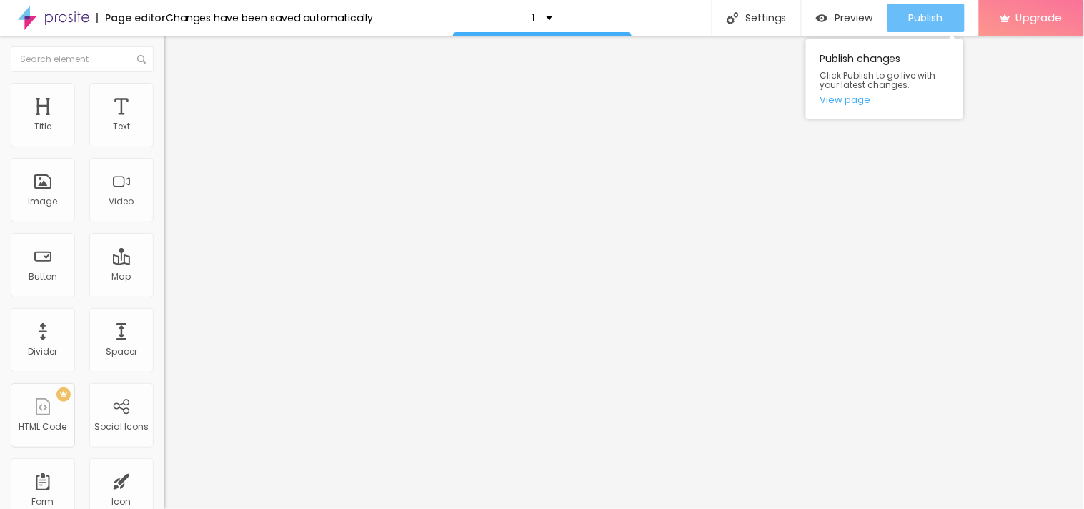
click at [939, 20] on span "Publish" at bounding box center [926, 17] width 34 height 11
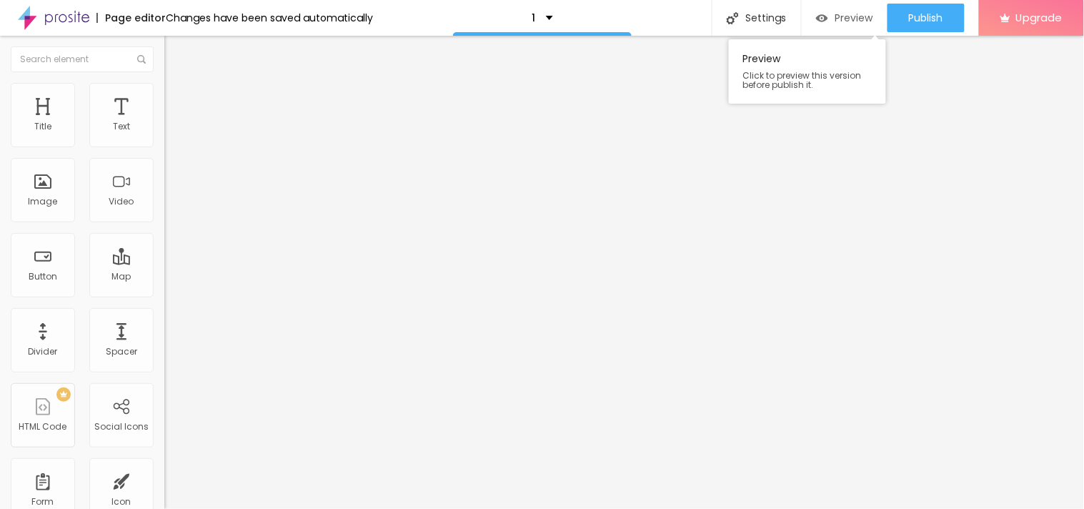
click at [868, 9] on div "Preview" at bounding box center [844, 18] width 57 height 29
